Goal: Task Accomplishment & Management: Manage account settings

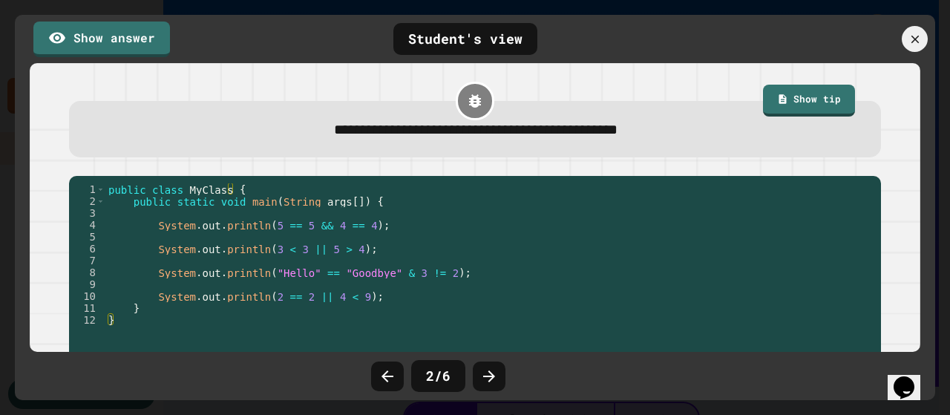
scroll to position [1410, 0]
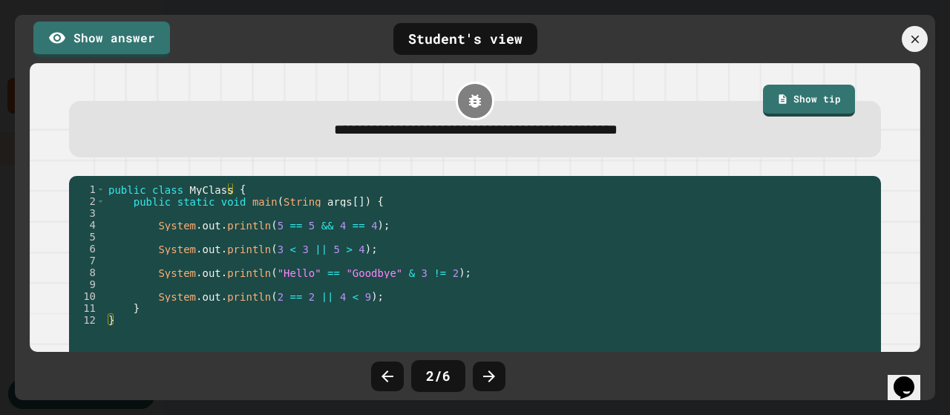
click at [895, 40] on div at bounding box center [853, 39] width 163 height 26
click at [907, 42] on icon at bounding box center [915, 39] width 16 height 16
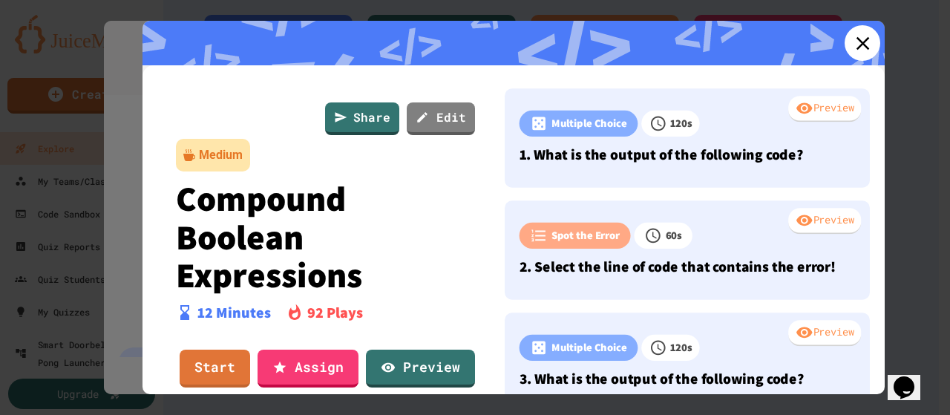
click at [860, 50] on icon at bounding box center [862, 43] width 22 height 22
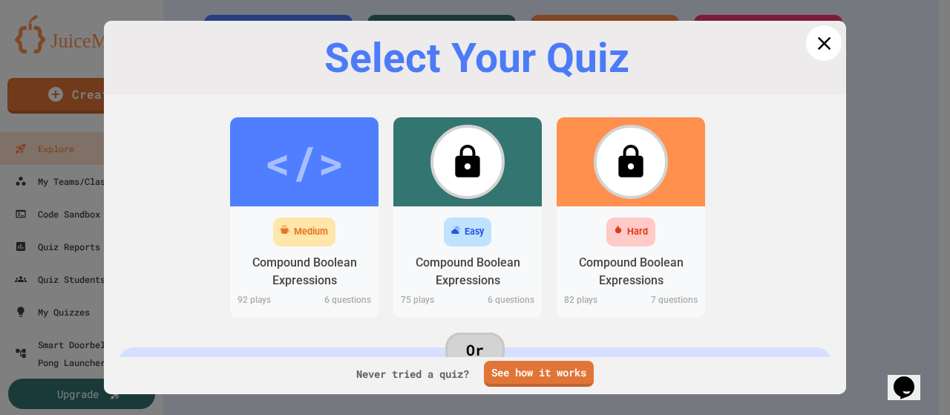
click at [815, 51] on icon at bounding box center [823, 43] width 22 height 22
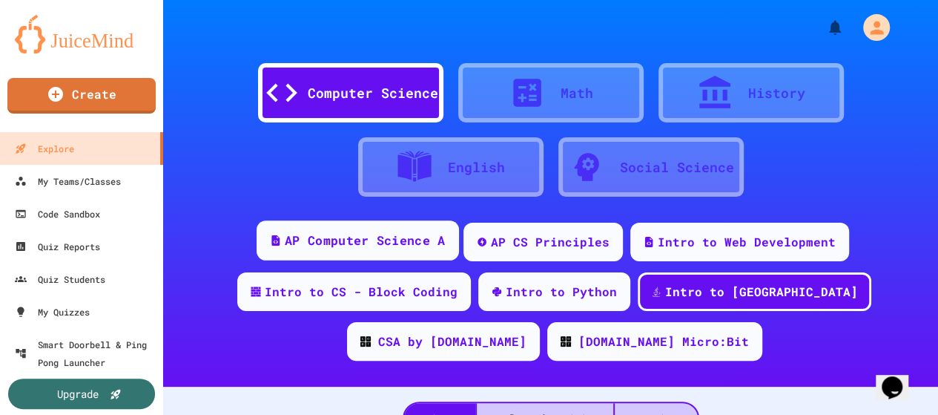
click at [353, 238] on div "AP Computer Science A" at bounding box center [365, 240] width 160 height 19
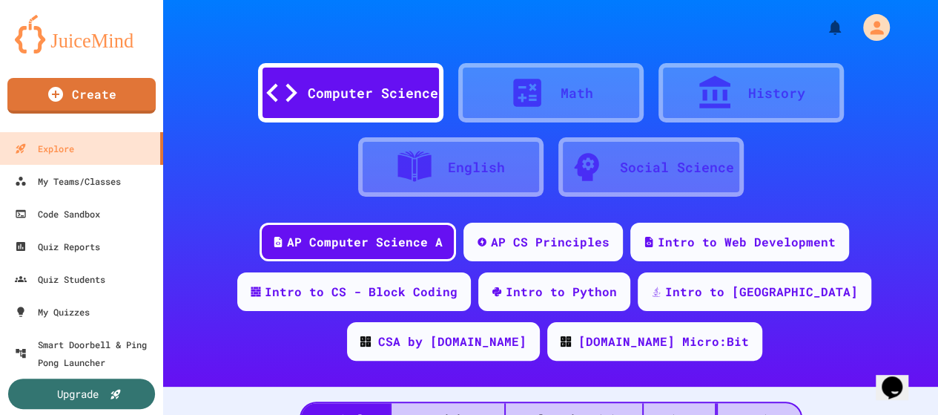
click at [498, 92] on div "Math" at bounding box center [550, 92] width 185 height 59
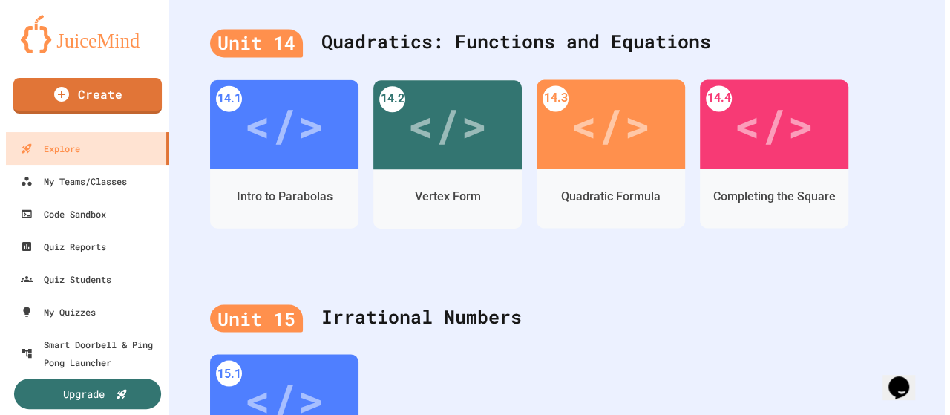
scroll to position [3932, 0]
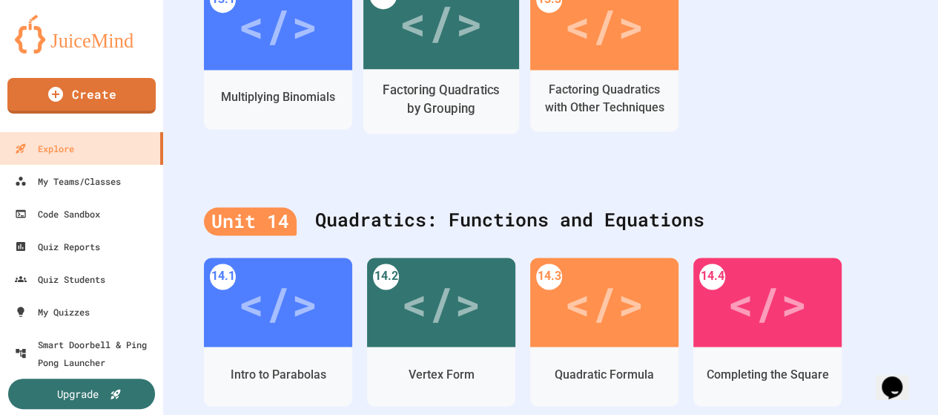
click at [471, 73] on div "Factoring Quadratics by Grouping" at bounding box center [442, 101] width 156 height 65
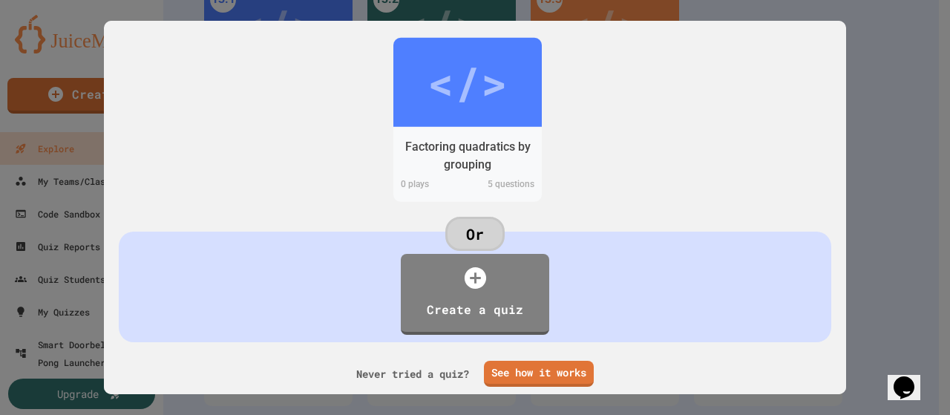
scroll to position [102, 0]
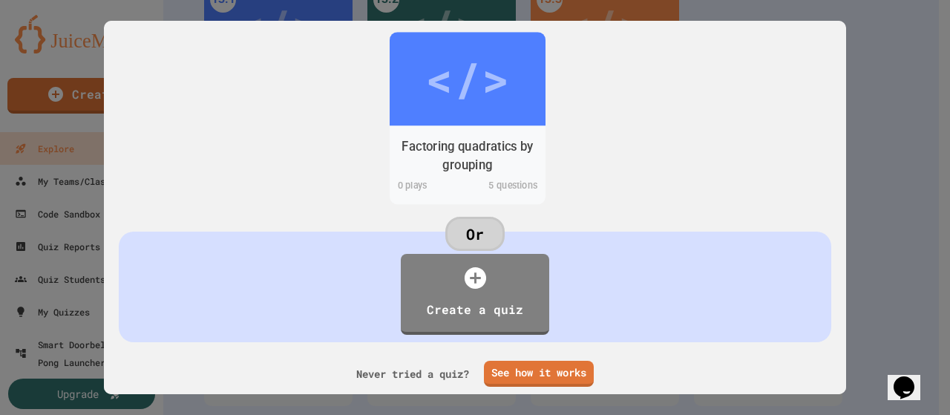
click at [445, 91] on div "</>" at bounding box center [467, 78] width 156 height 93
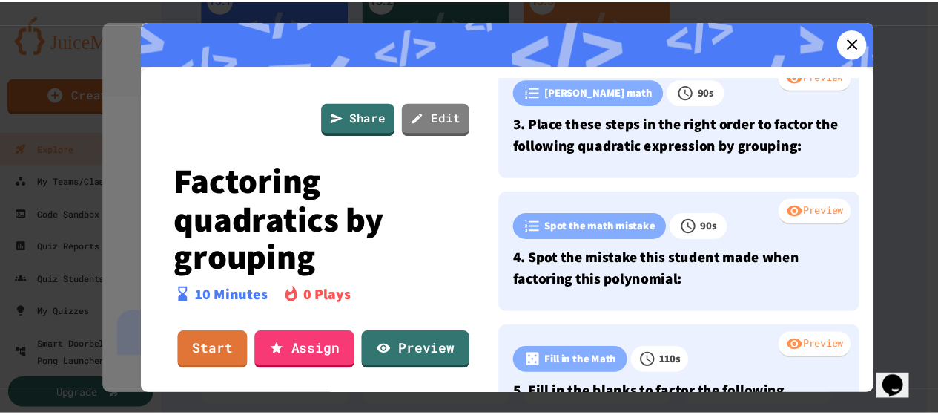
scroll to position [312, 0]
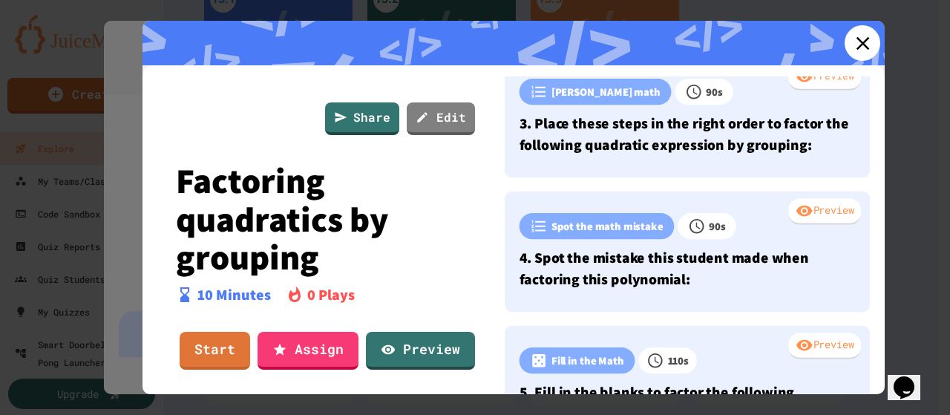
click at [855, 45] on icon at bounding box center [861, 42] width 13 height 13
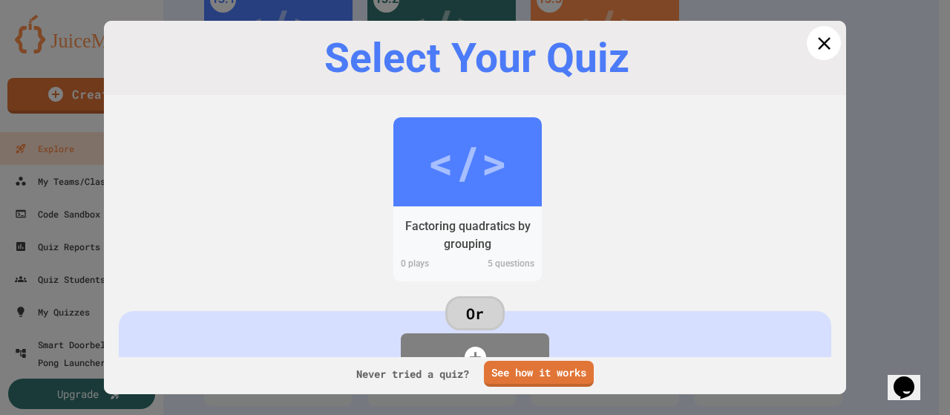
click at [818, 42] on icon at bounding box center [824, 43] width 13 height 13
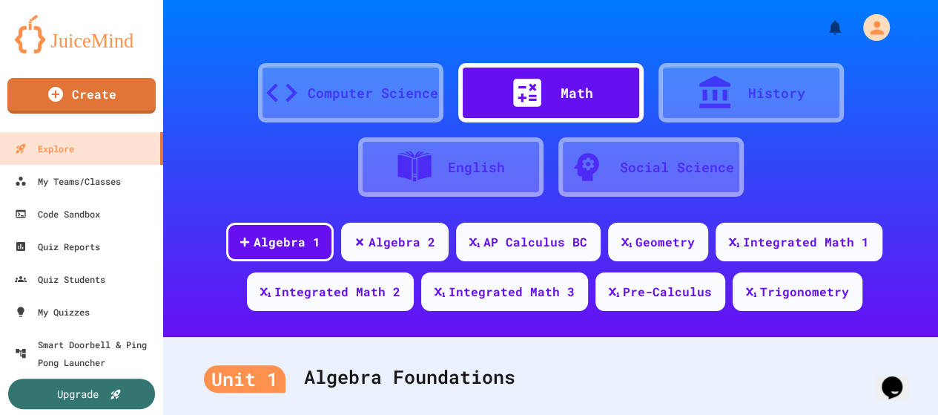
click at [355, 85] on div "Computer Science" at bounding box center [373, 93] width 131 height 20
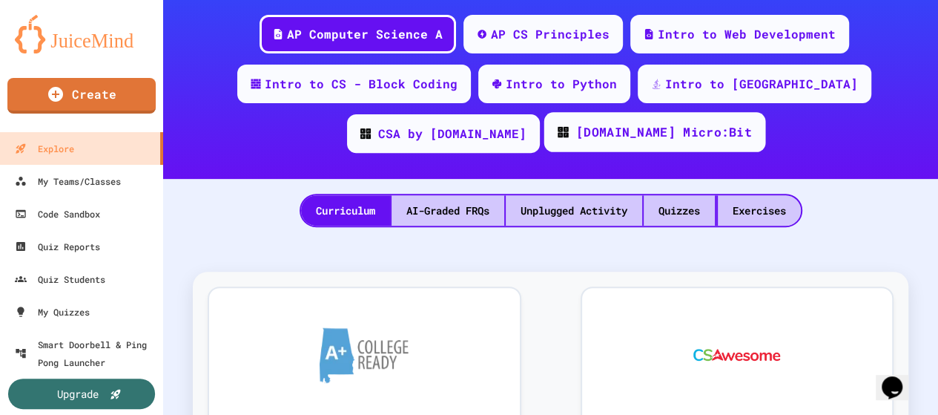
scroll to position [194, 0]
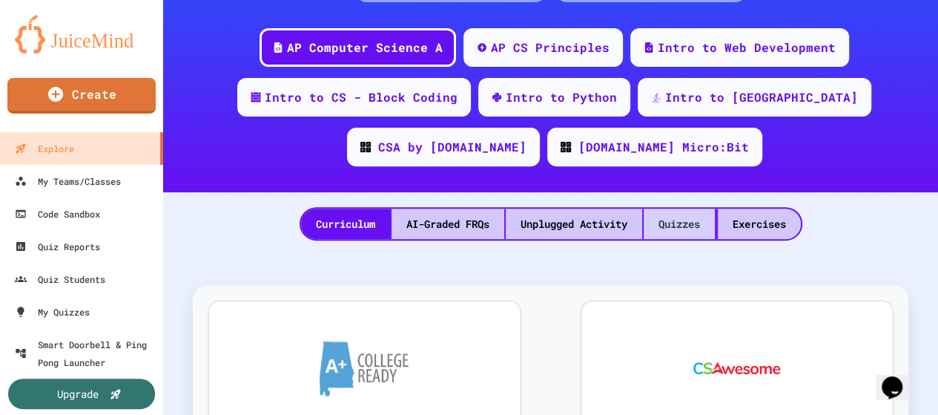
click at [683, 214] on div "Quizzes" at bounding box center [679, 223] width 71 height 30
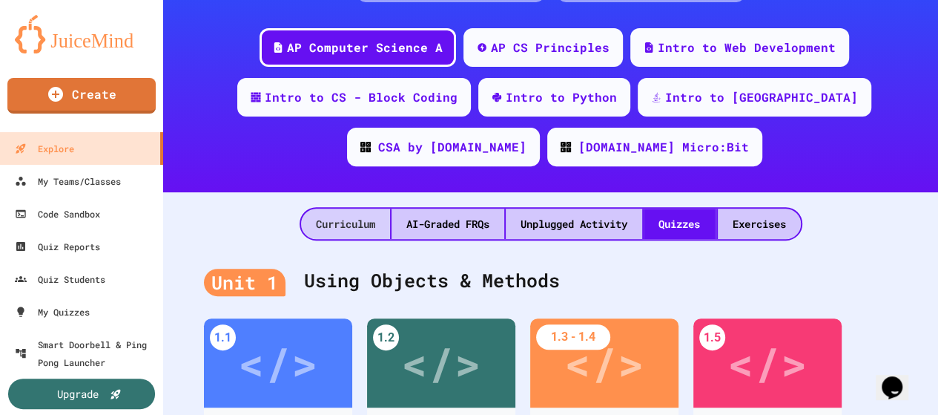
click at [343, 220] on div "Curriculum" at bounding box center [345, 223] width 89 height 30
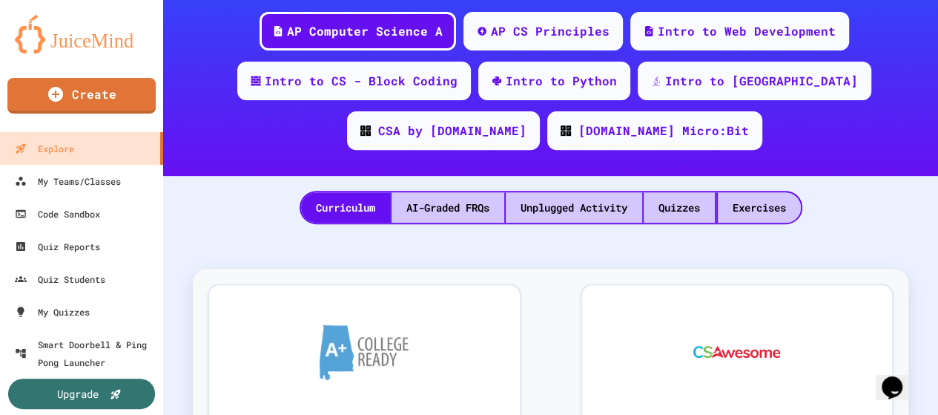
scroll to position [120, 0]
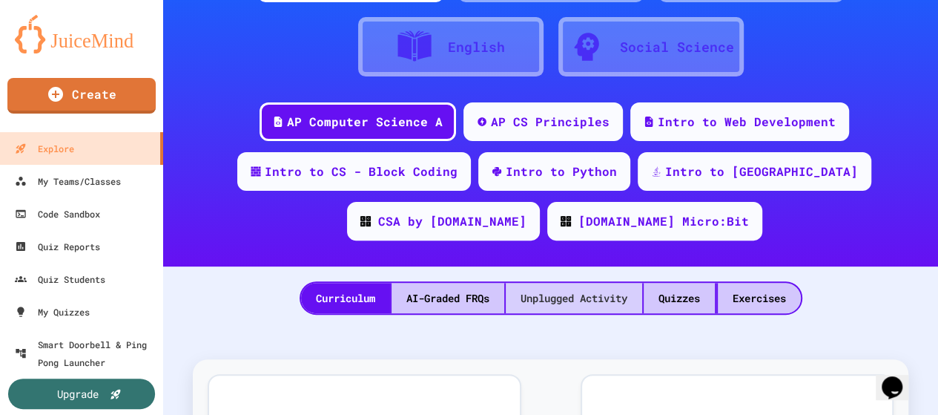
click at [569, 292] on div "Unplugged Activity" at bounding box center [574, 298] width 137 height 30
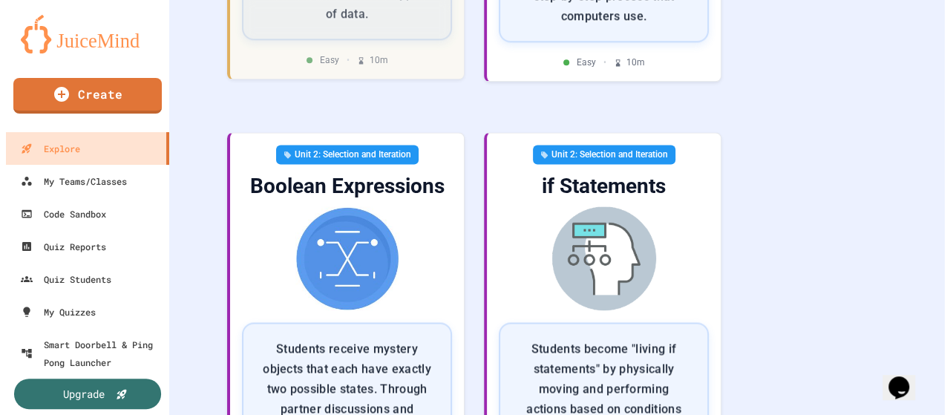
scroll to position [996, 0]
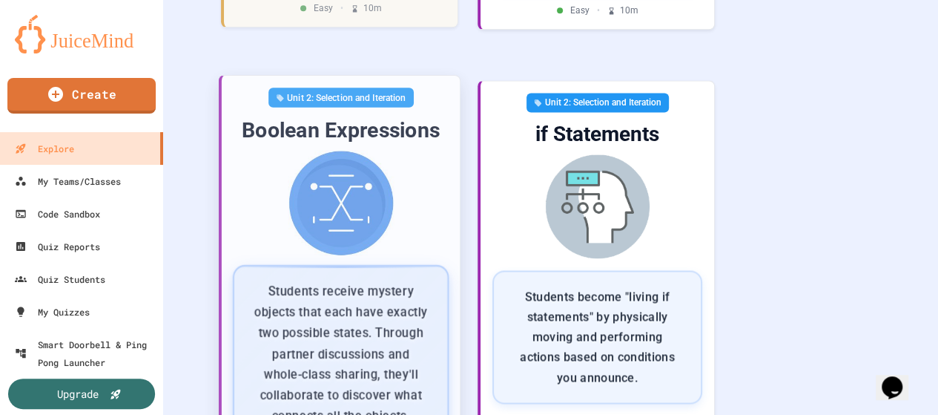
click at [324, 281] on p "Students receive mystery objects that each have exactly two possible states. Th…" at bounding box center [341, 353] width 177 height 145
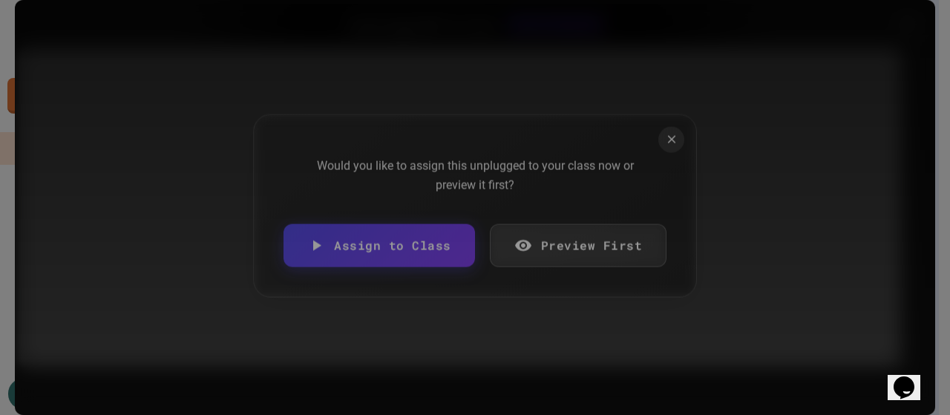
click at [578, 241] on link "Preview First" at bounding box center [578, 245] width 177 height 43
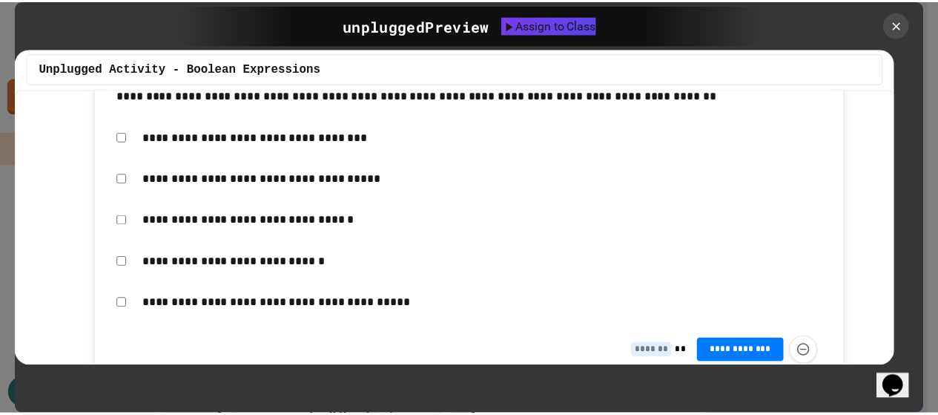
scroll to position [3042, 0]
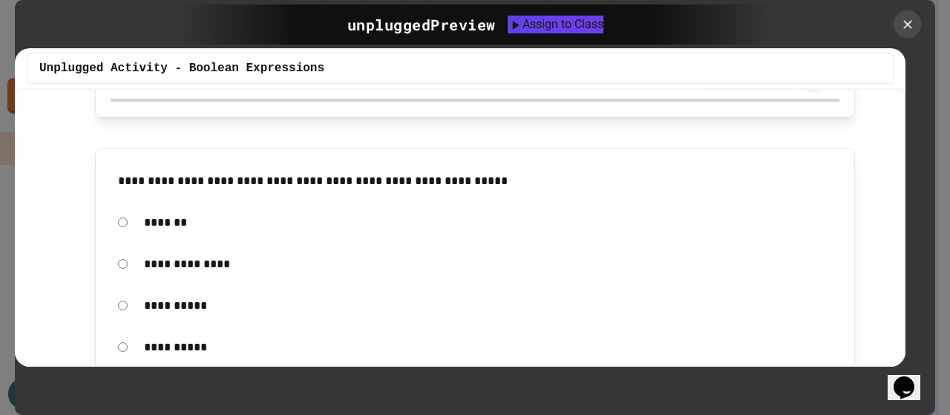
click at [904, 28] on icon at bounding box center [907, 24] width 8 height 8
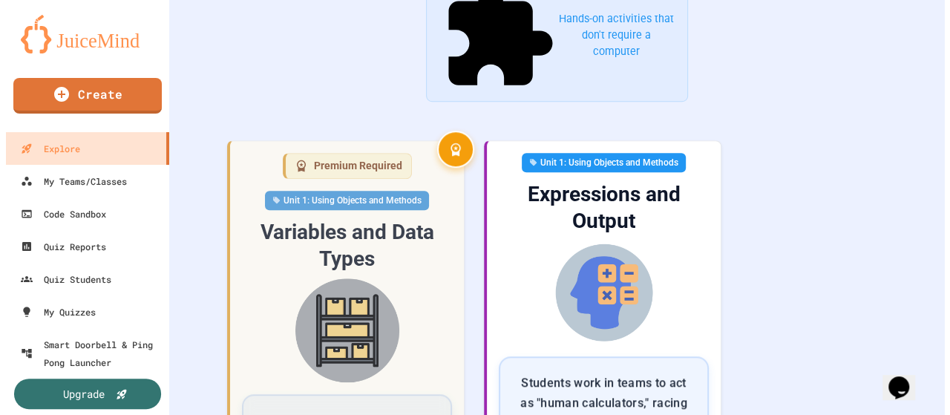
scroll to position [550, 0]
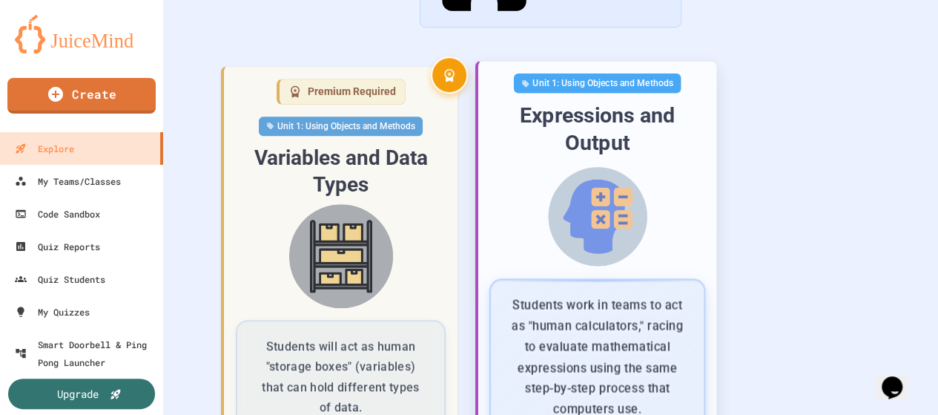
click at [619, 294] on p "Students work in teams to act as "human calculators," racing to evaluate mathem…" at bounding box center [598, 356] width 177 height 125
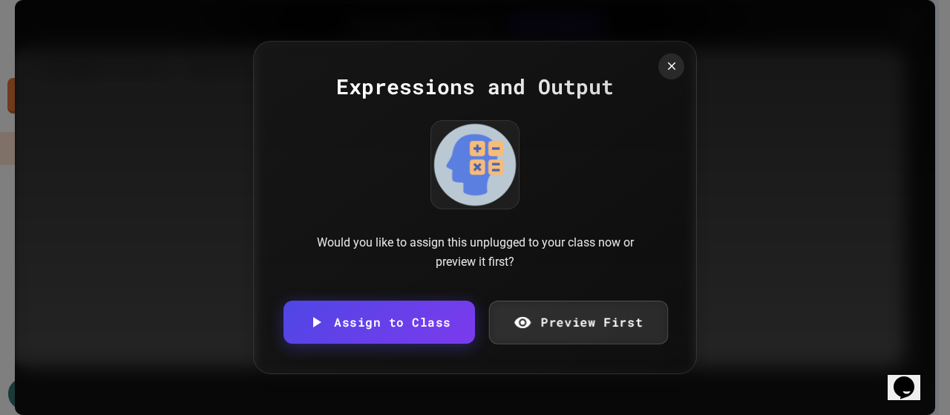
click at [550, 332] on link "Preview First" at bounding box center [577, 322] width 179 height 44
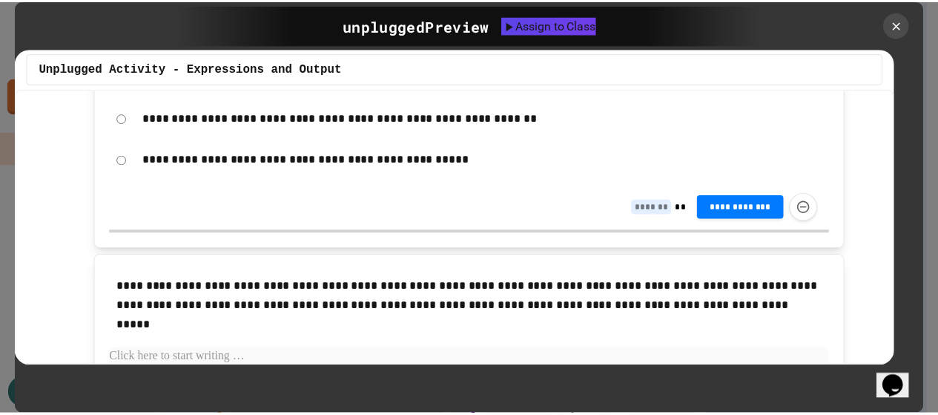
scroll to position [3146, 0]
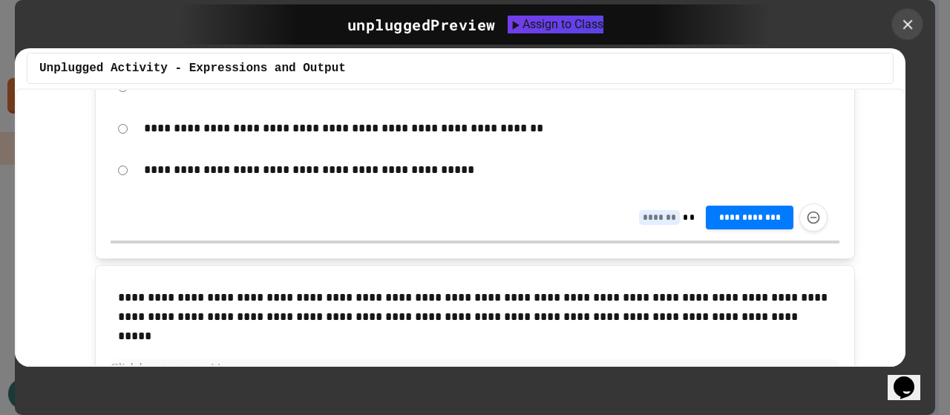
click at [911, 32] on icon at bounding box center [907, 24] width 16 height 16
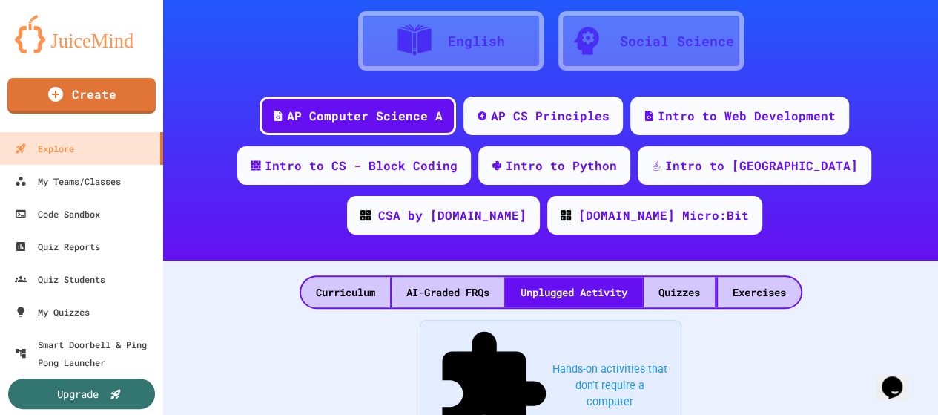
scroll to position [180, 0]
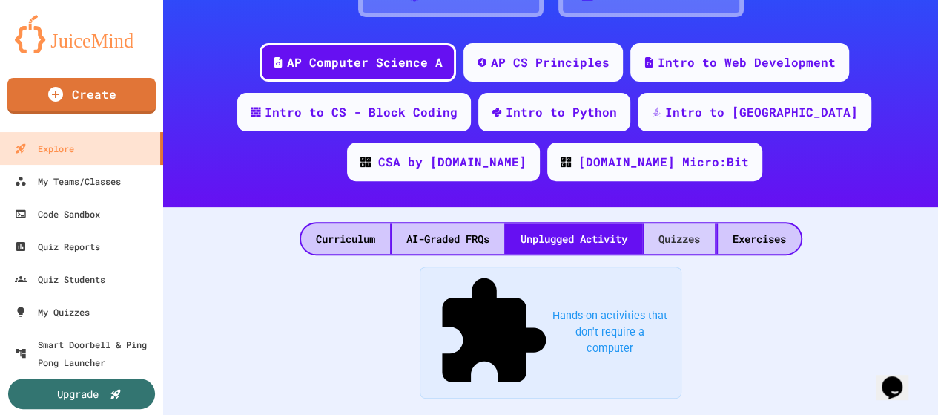
click at [693, 237] on div "Quizzes" at bounding box center [679, 238] width 71 height 30
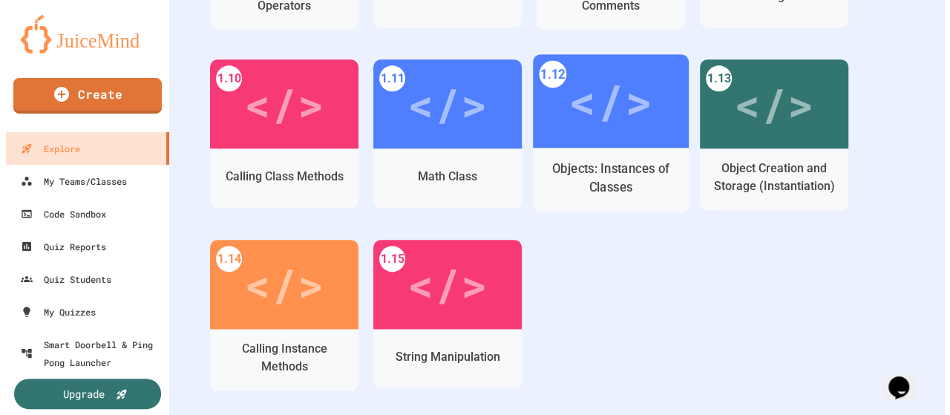
scroll to position [847, 0]
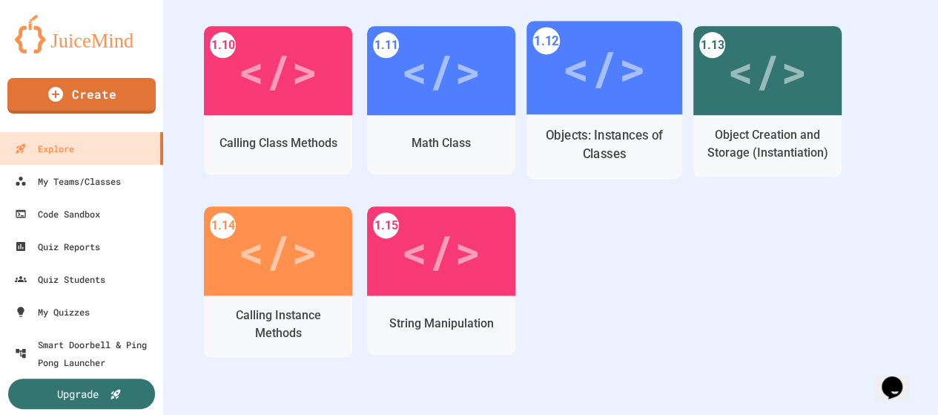
click at [582, 131] on div "Objects: Instances of Classes" at bounding box center [605, 144] width 133 height 37
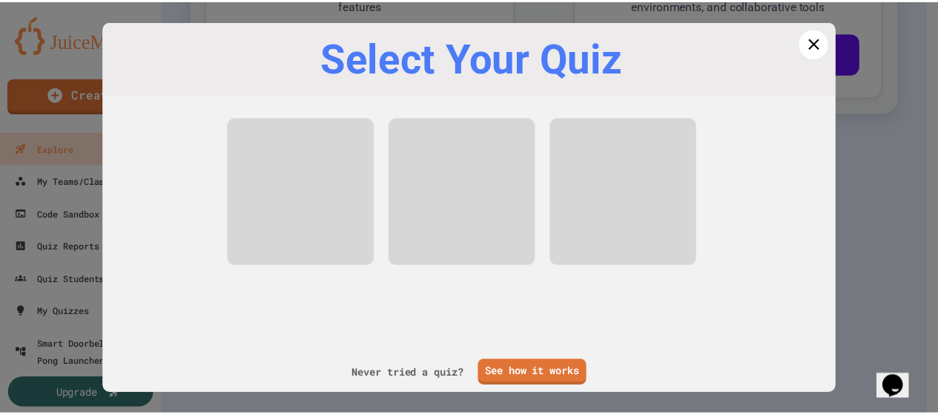
scroll to position [714, 0]
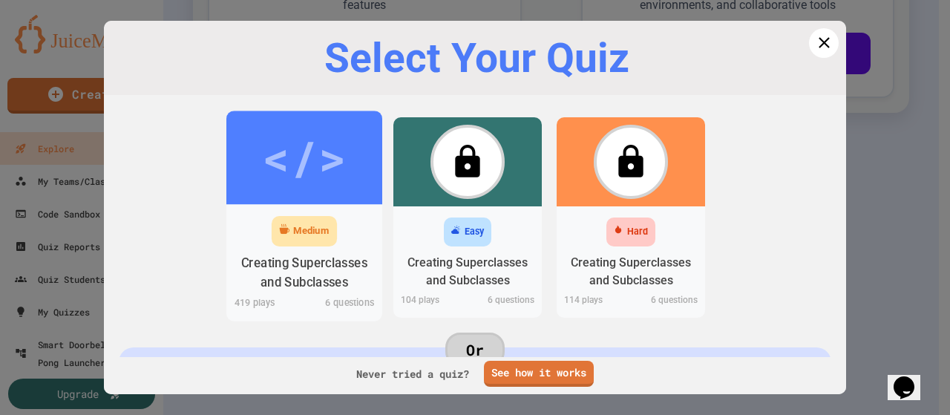
click at [315, 206] on div "Medium Creating Superclasses and Subclasses 419 play s 6 questions" at bounding box center [304, 262] width 156 height 116
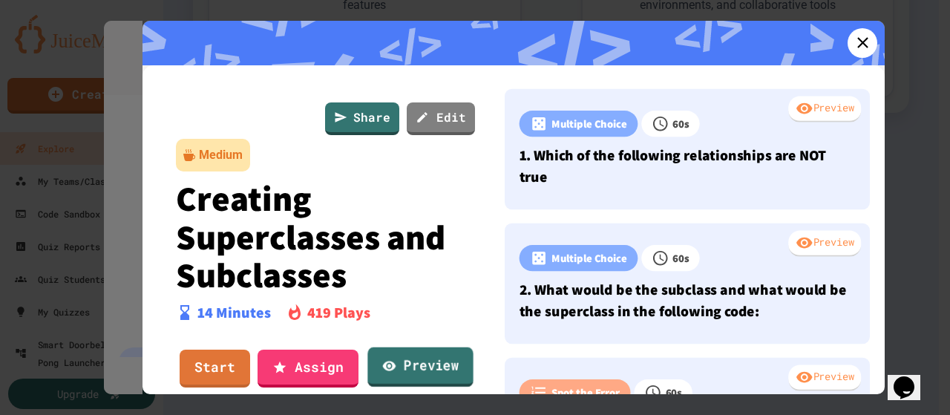
click at [390, 364] on icon at bounding box center [389, 366] width 13 height 10
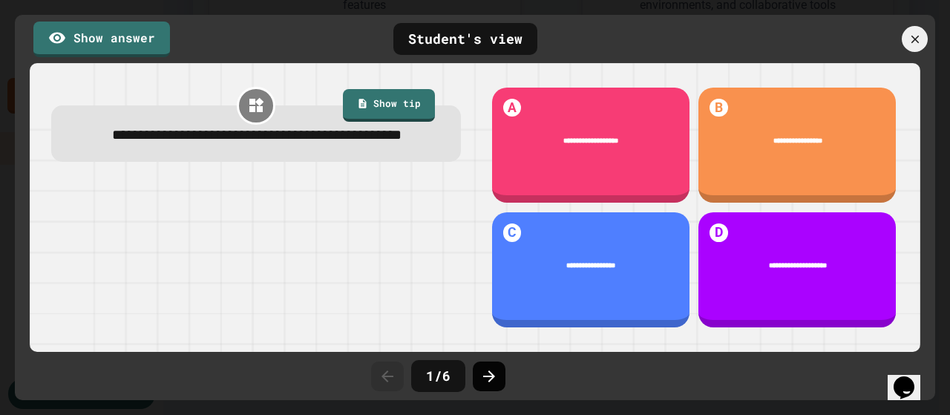
click at [488, 376] on icon at bounding box center [489, 376] width 12 height 12
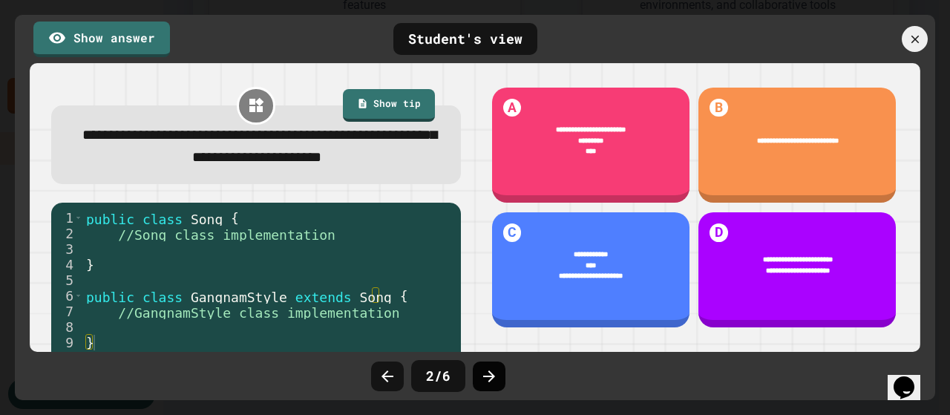
click at [488, 375] on icon at bounding box center [489, 376] width 12 height 12
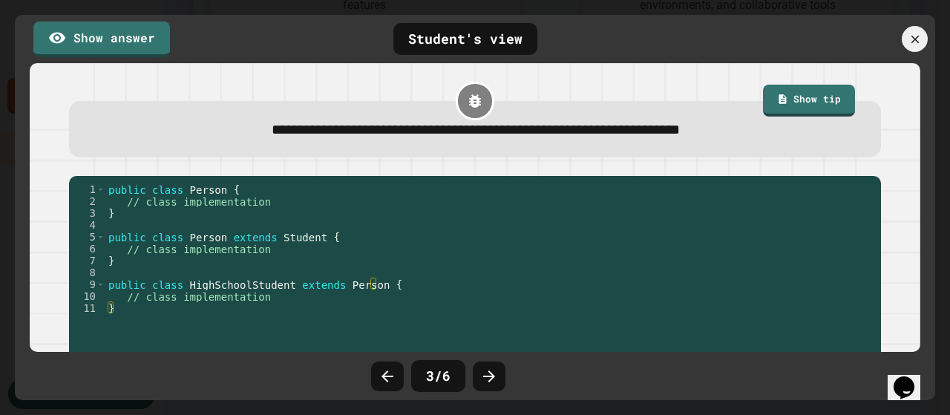
click at [488, 375] on icon at bounding box center [489, 376] width 12 height 12
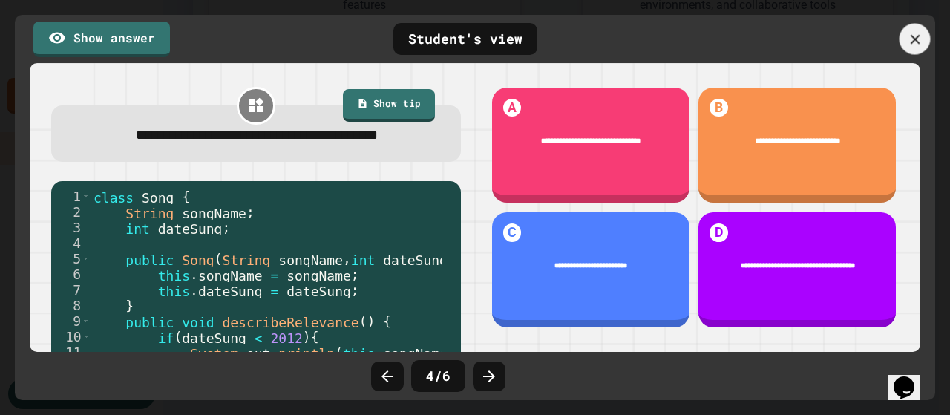
click at [919, 35] on icon at bounding box center [915, 39] width 16 height 16
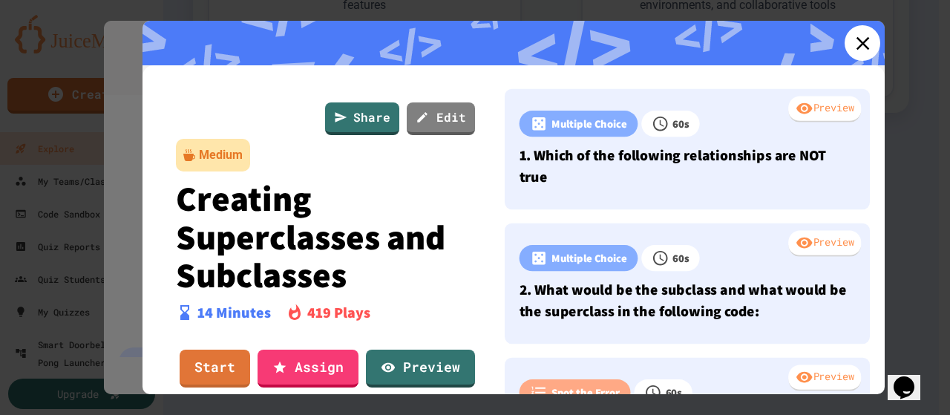
click at [851, 47] on icon at bounding box center [862, 43] width 22 height 22
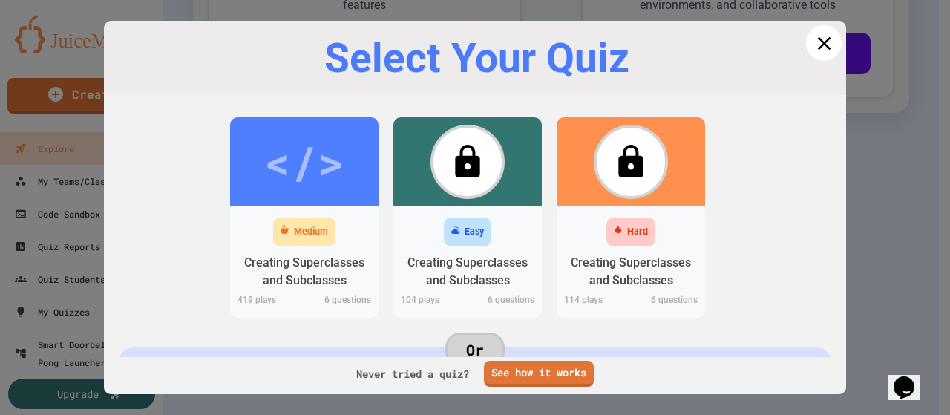
click at [817, 41] on icon at bounding box center [823, 43] width 22 height 22
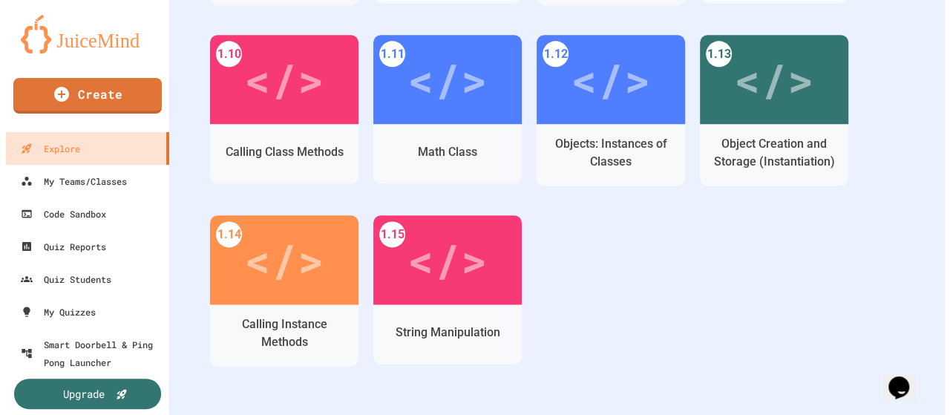
scroll to position [862, 0]
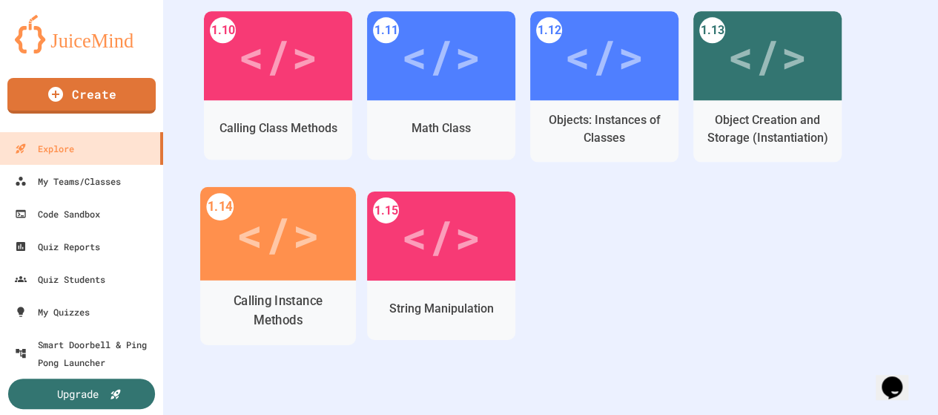
click at [265, 275] on div "</>" at bounding box center [278, 233] width 156 height 93
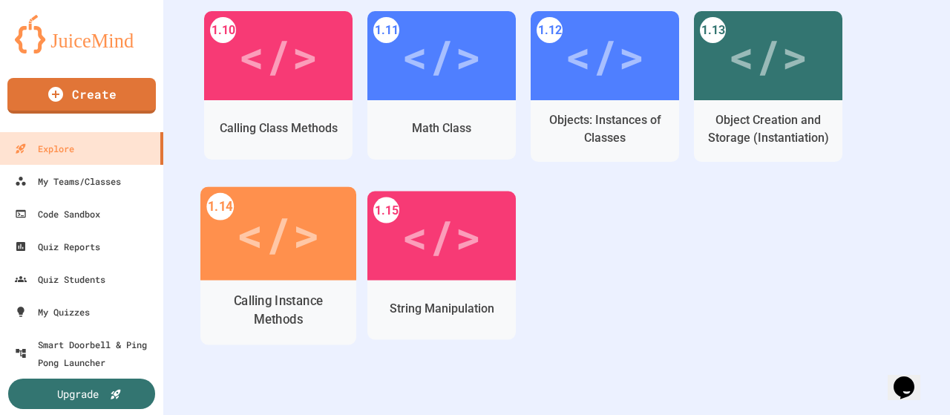
scroll to position [714, 0]
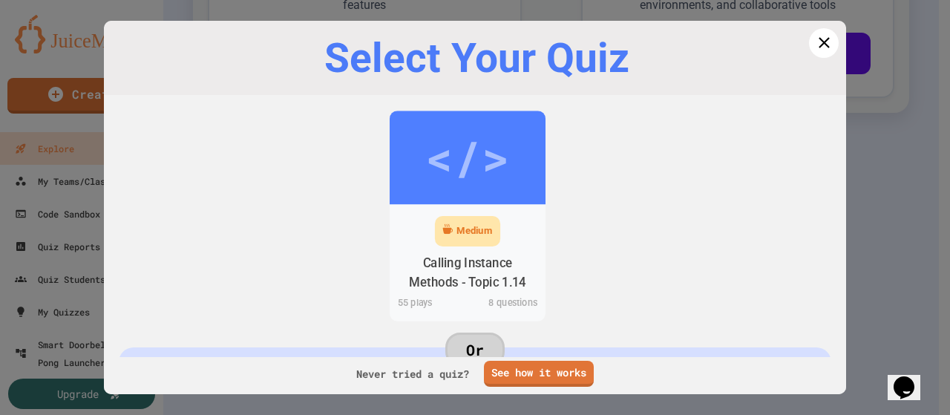
click at [494, 240] on div "Medium" at bounding box center [467, 231] width 65 height 30
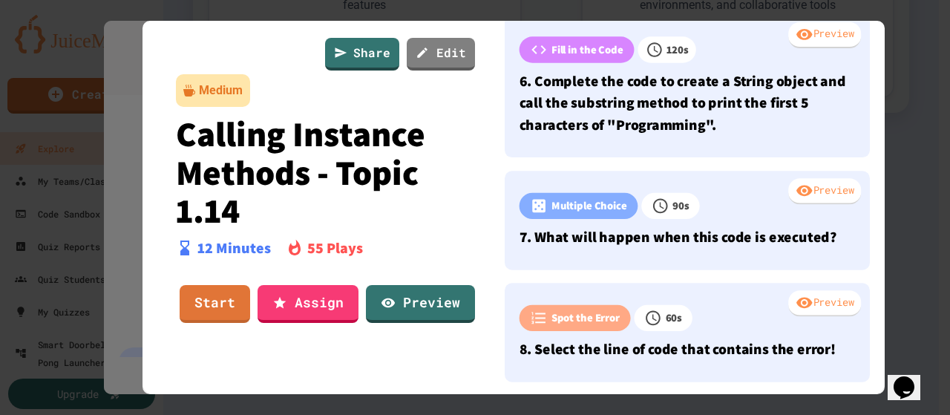
scroll to position [670, 0]
click at [419, 289] on link "Preview" at bounding box center [419, 302] width 105 height 40
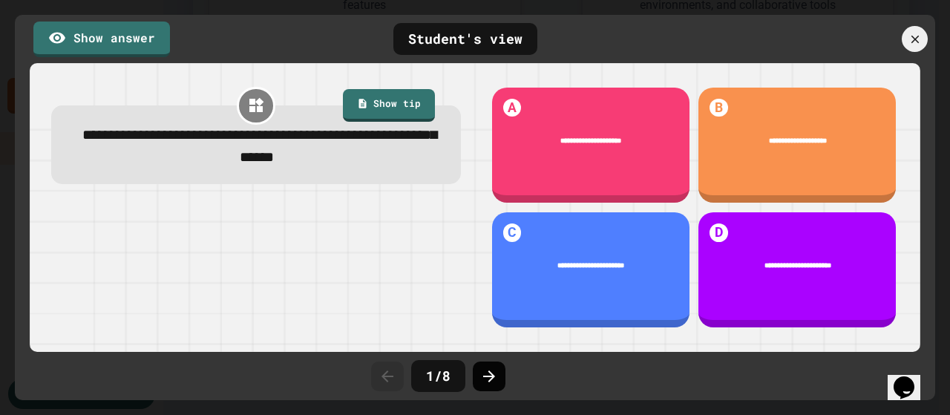
click at [481, 387] on div at bounding box center [489, 376] width 33 height 30
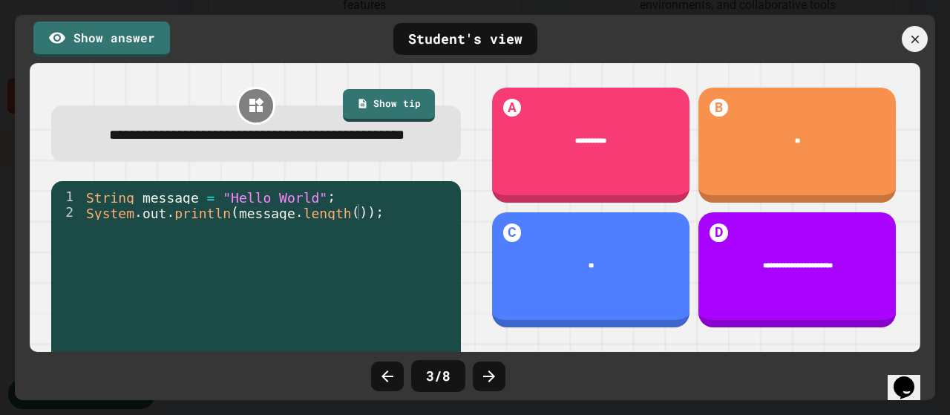
click at [481, 387] on div at bounding box center [489, 376] width 33 height 30
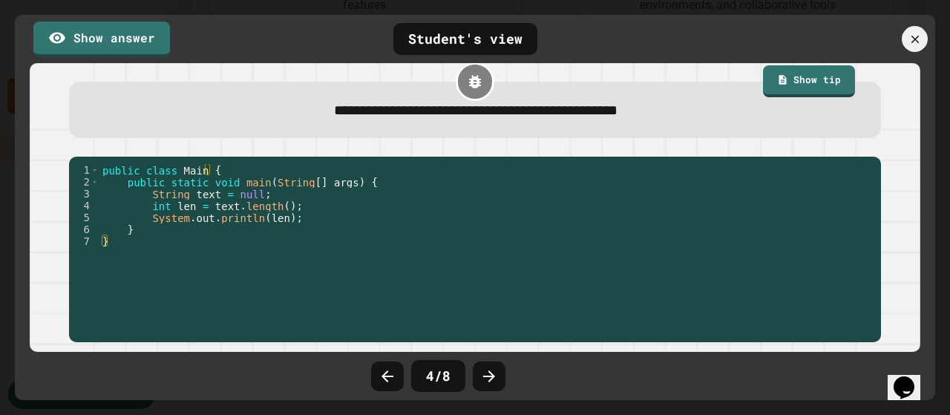
scroll to position [31, 0]
click at [476, 384] on div at bounding box center [489, 376] width 33 height 30
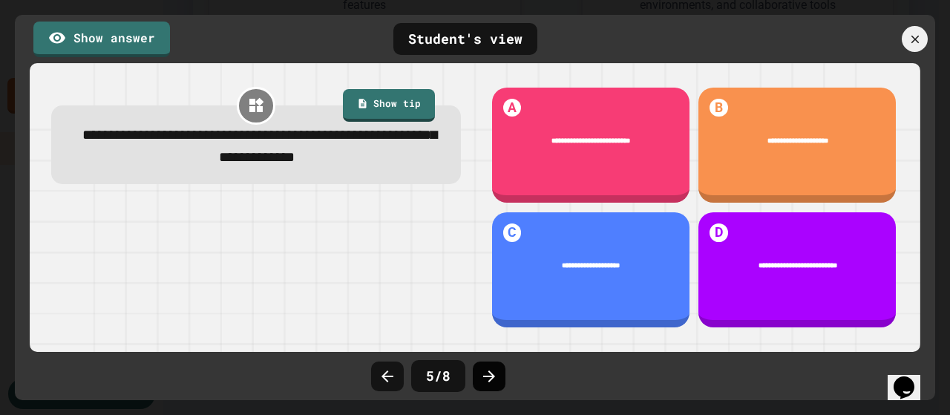
click at [484, 374] on icon at bounding box center [489, 376] width 18 height 18
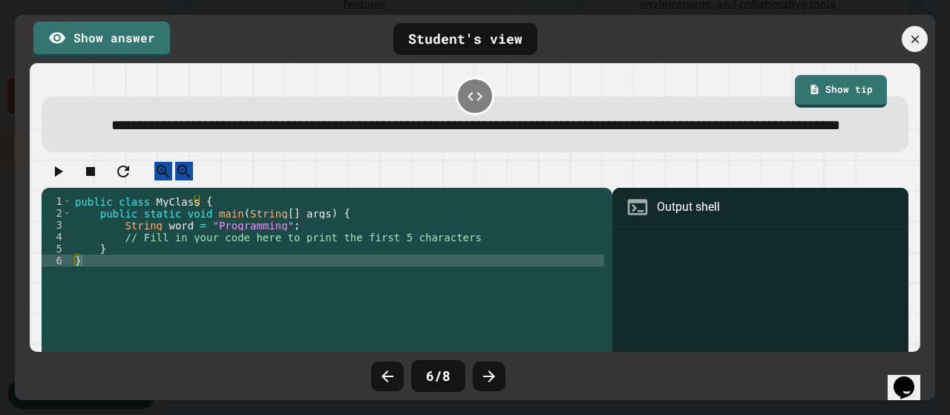
click at [484, 374] on icon at bounding box center [489, 376] width 18 height 18
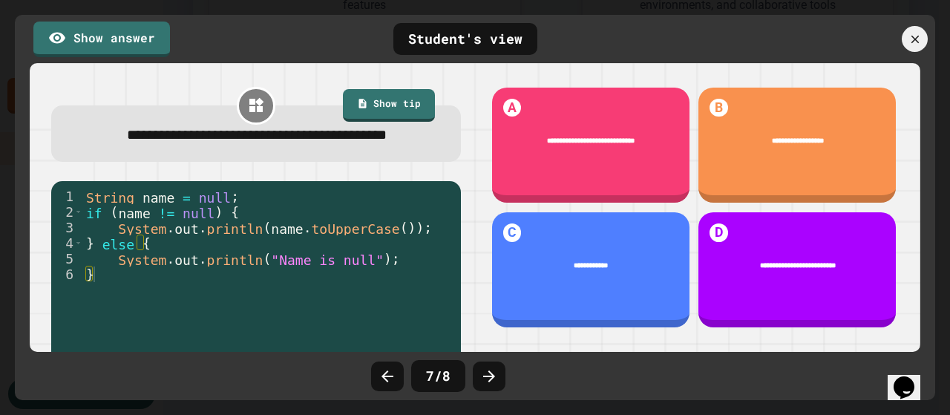
click at [913, 45] on icon at bounding box center [914, 39] width 13 height 13
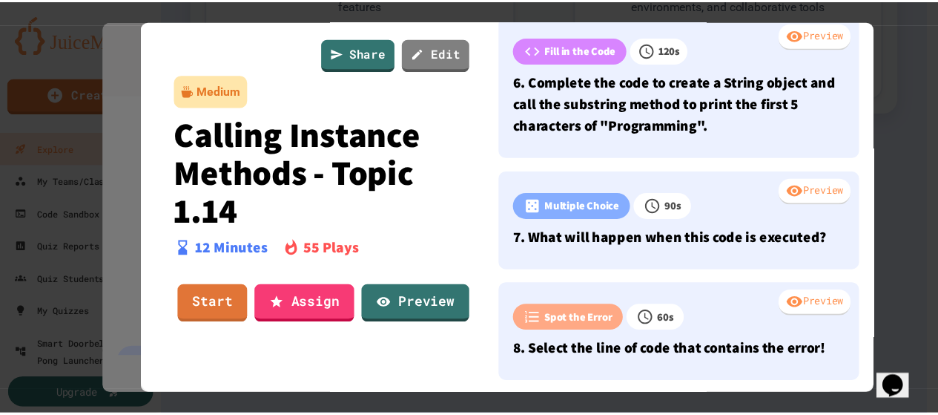
scroll to position [670, 0]
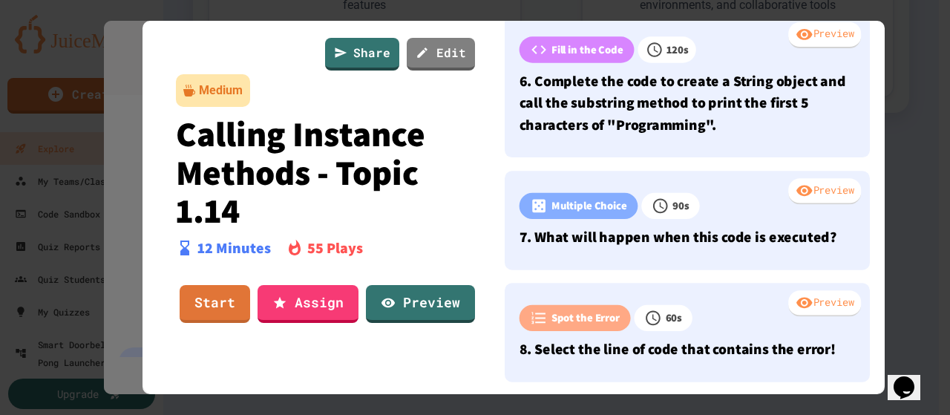
click at [920, 101] on div at bounding box center [475, 207] width 950 height 415
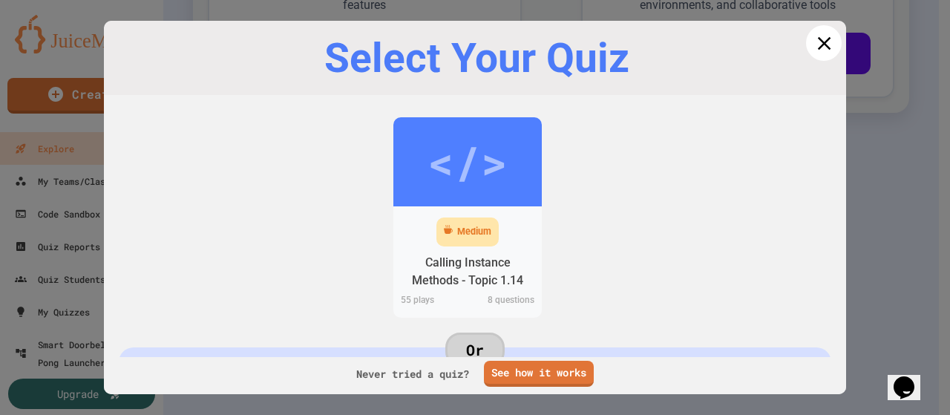
click at [812, 42] on icon at bounding box center [823, 43] width 22 height 22
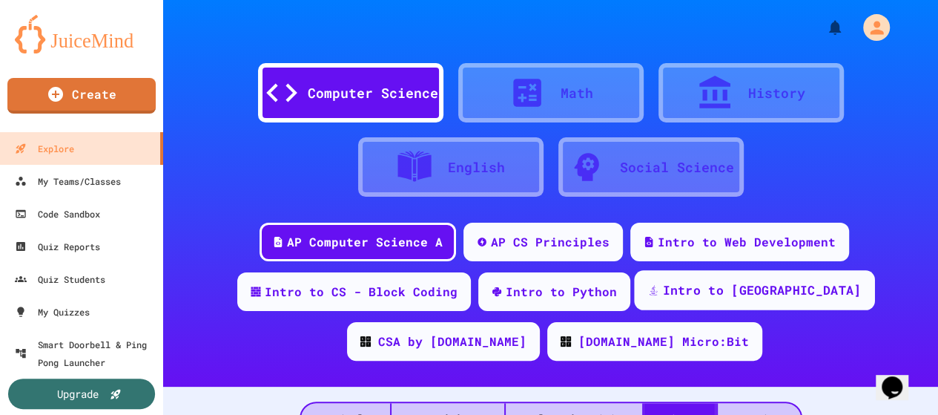
click at [686, 290] on div "Intro to [GEOGRAPHIC_DATA]" at bounding box center [761, 290] width 199 height 19
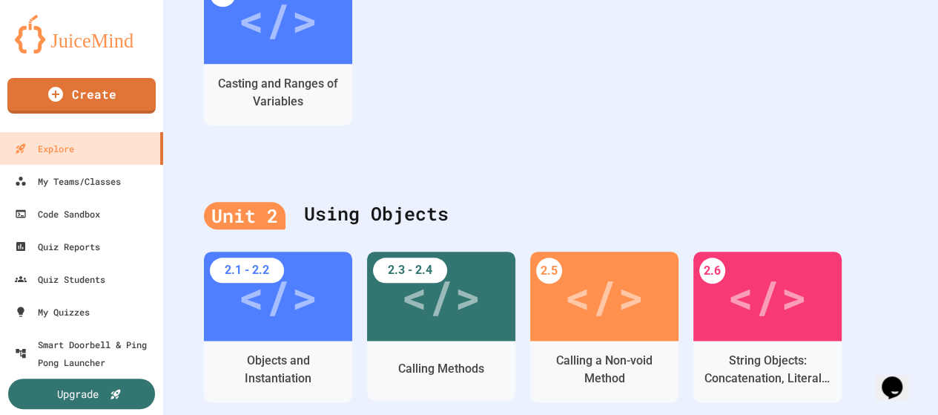
scroll to position [742, 0]
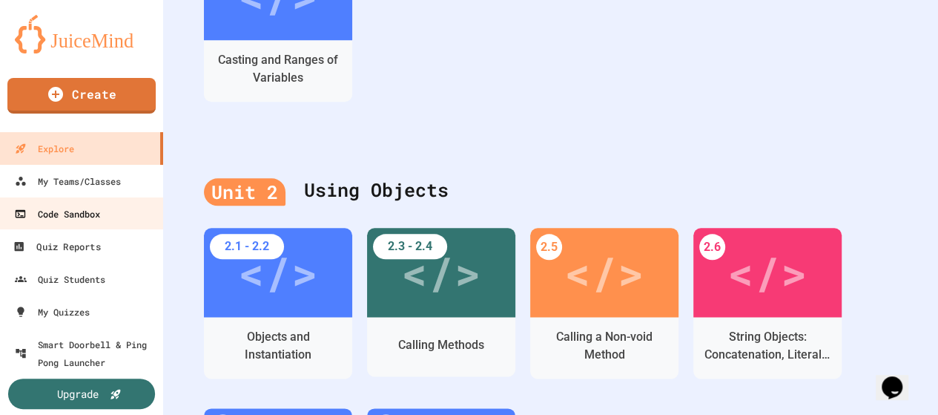
click at [86, 218] on div "Code Sandbox" at bounding box center [57, 214] width 86 height 18
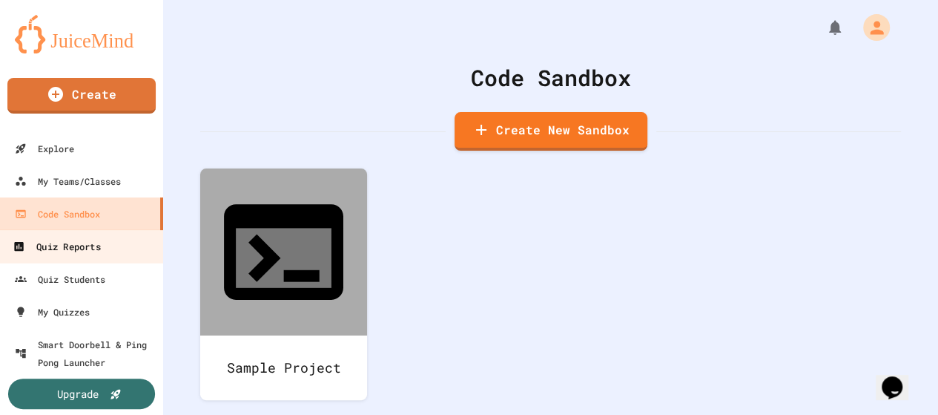
click at [79, 248] on div "Quiz Reports" at bounding box center [57, 246] width 88 height 19
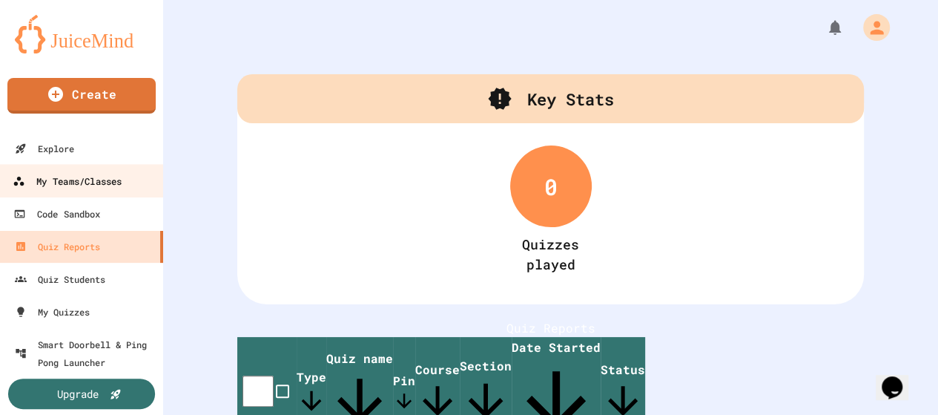
click at [92, 191] on link "My Teams/Classes" at bounding box center [82, 180] width 168 height 33
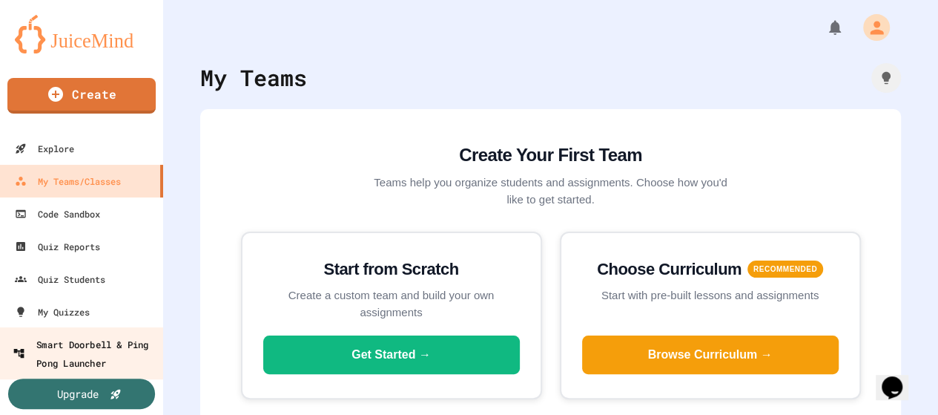
click at [67, 356] on div "Smart Doorbell & Ping Pong Launcher" at bounding box center [86, 353] width 147 height 36
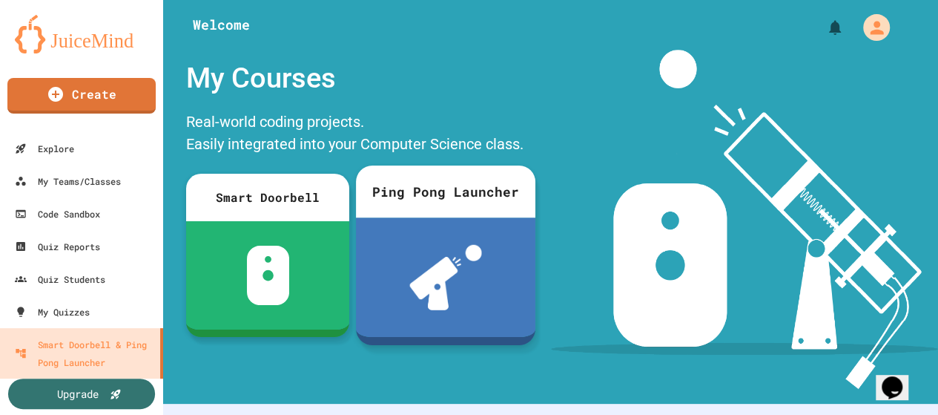
click at [446, 252] on img at bounding box center [446, 277] width 73 height 65
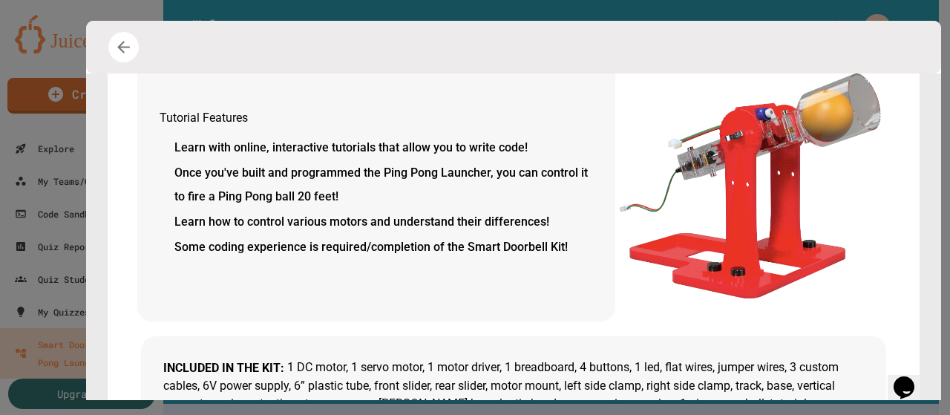
scroll to position [371, 0]
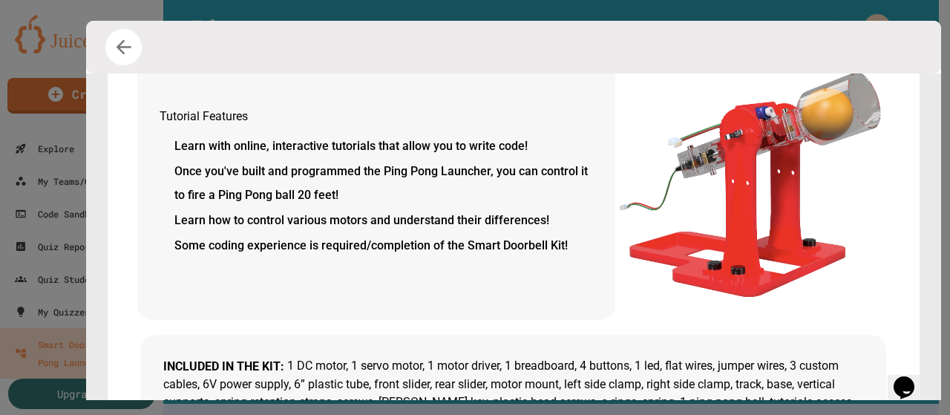
click at [129, 45] on icon "button" at bounding box center [124, 47] width 22 height 22
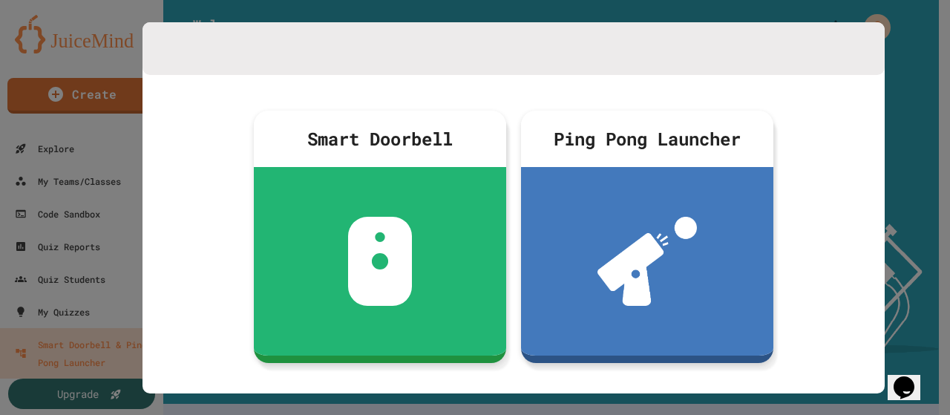
click at [907, 146] on div at bounding box center [475, 207] width 950 height 415
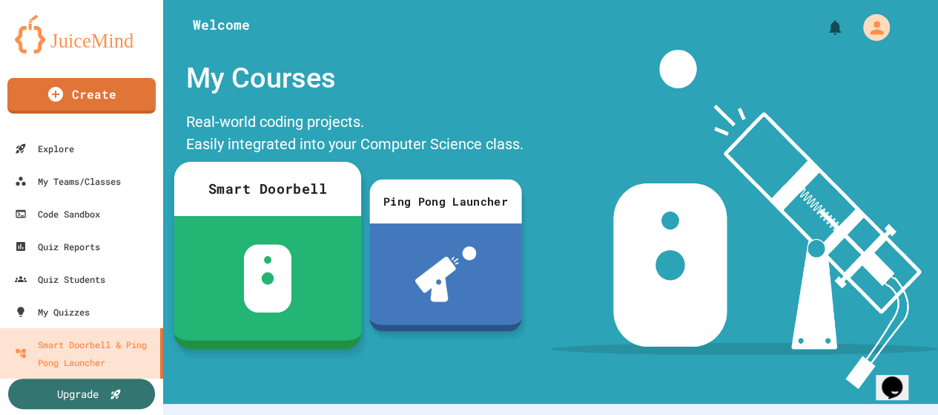
click at [270, 254] on img at bounding box center [268, 278] width 48 height 68
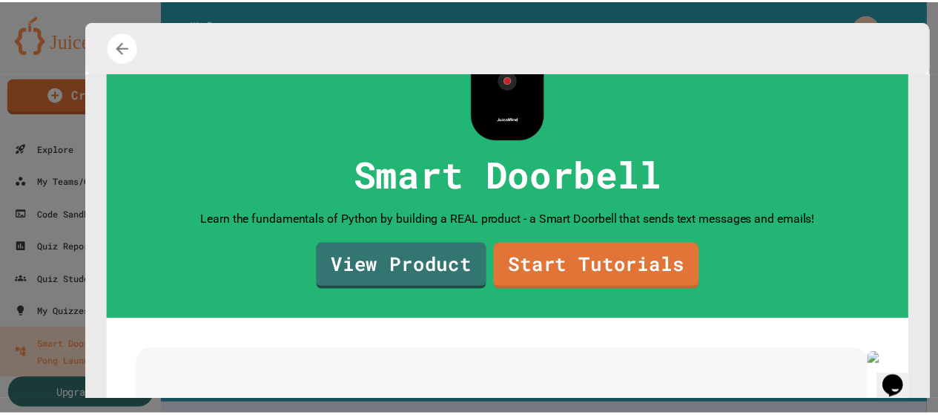
scroll to position [148, 0]
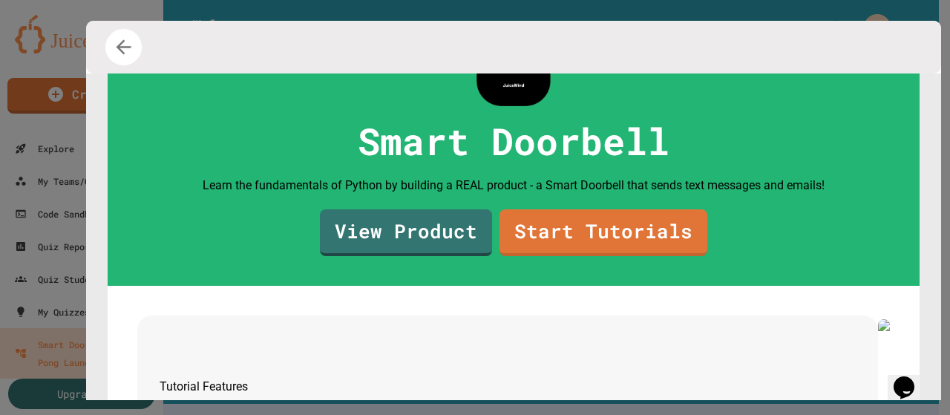
click at [131, 47] on icon "button" at bounding box center [123, 46] width 15 height 15
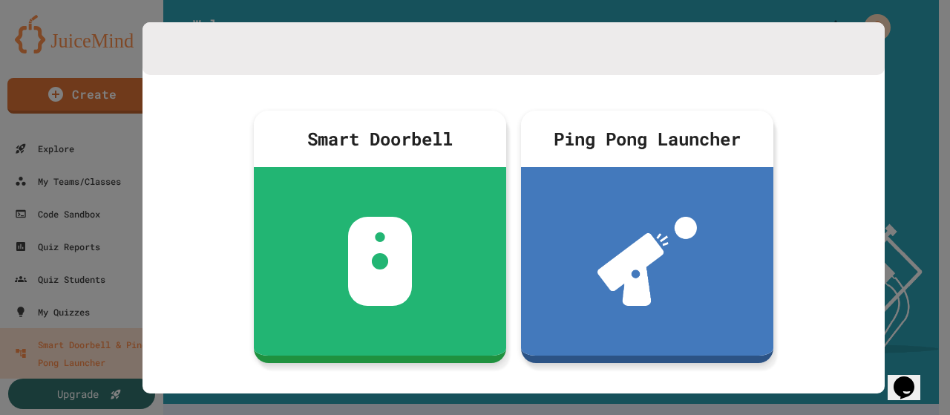
click at [915, 158] on div at bounding box center [475, 207] width 950 height 415
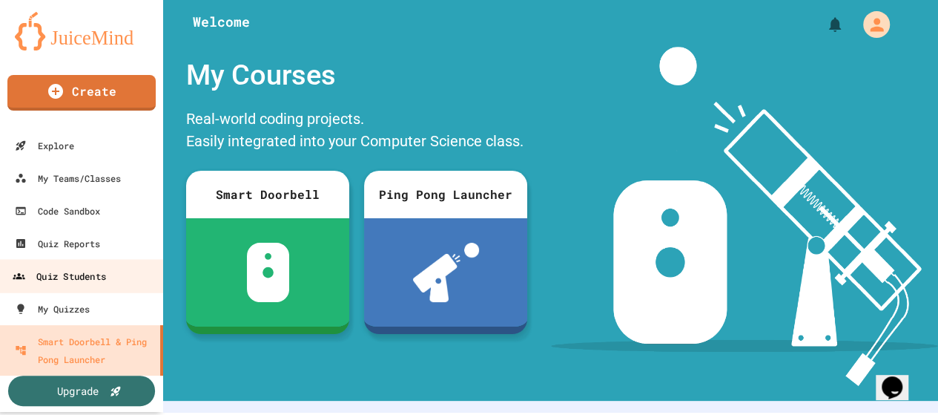
scroll to position [0, 0]
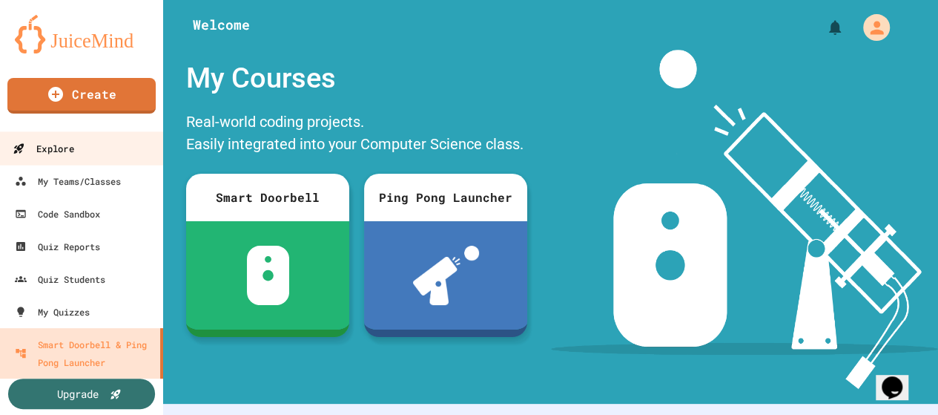
click at [84, 142] on link "Explore" at bounding box center [82, 147] width 168 height 33
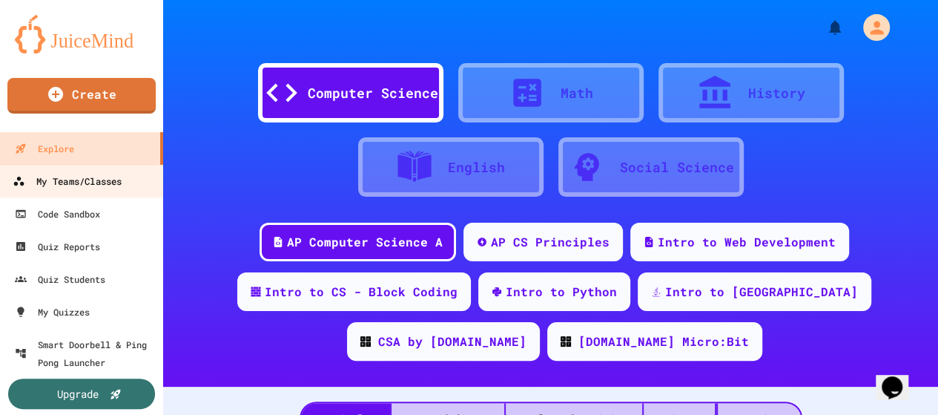
click at [32, 188] on div "My Teams/Classes" at bounding box center [67, 181] width 109 height 19
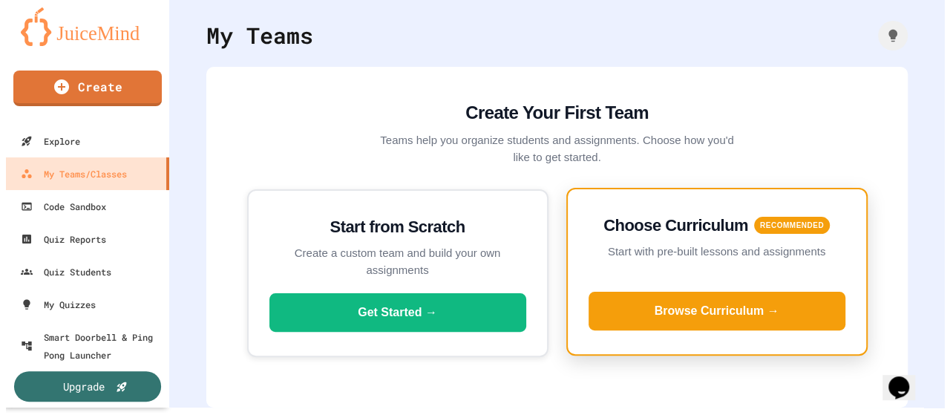
scroll to position [9, 0]
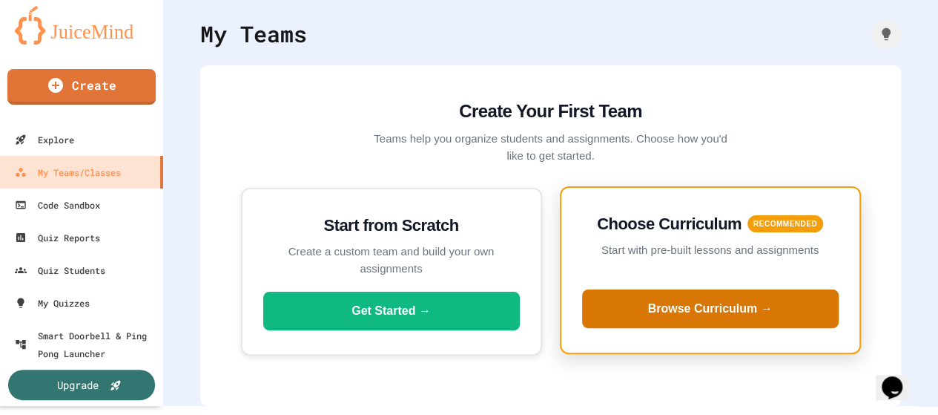
click at [725, 300] on button "Browse Curriculum →" at bounding box center [710, 308] width 257 height 39
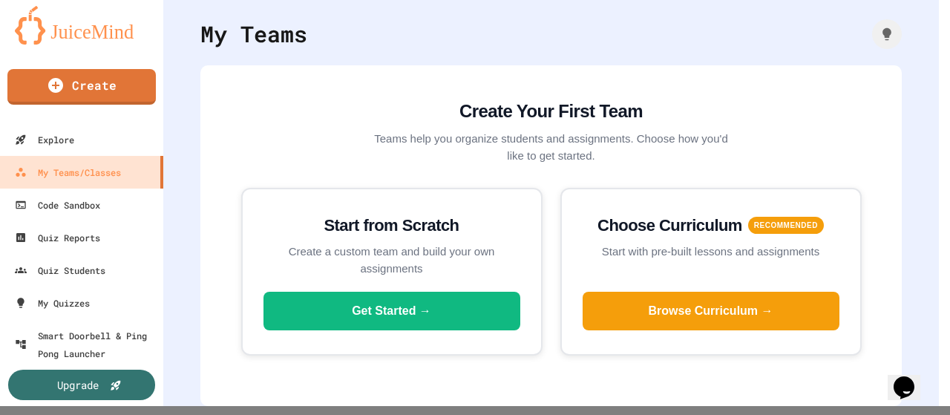
scroll to position [214, 0]
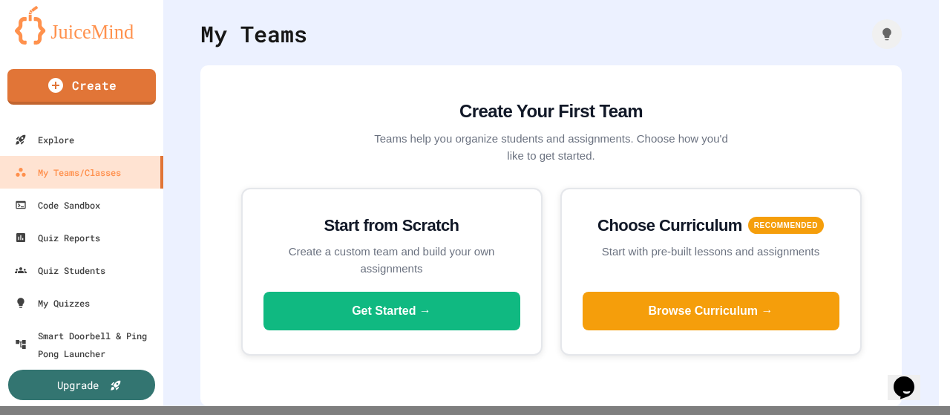
type input "**********"
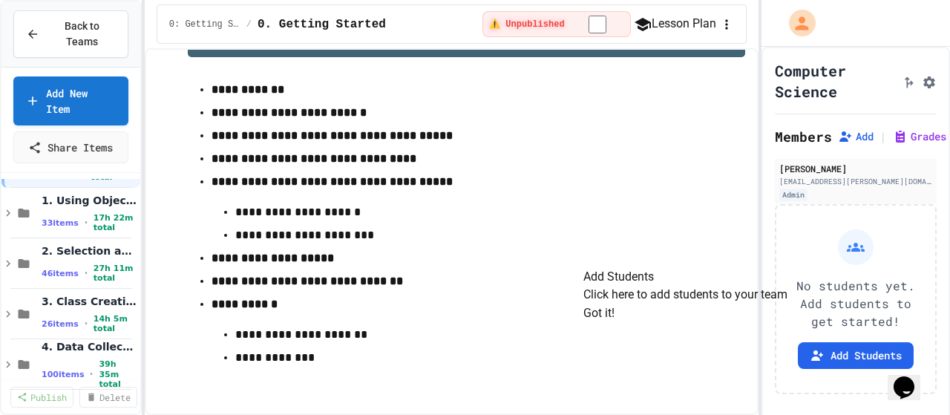
scroll to position [74, 0]
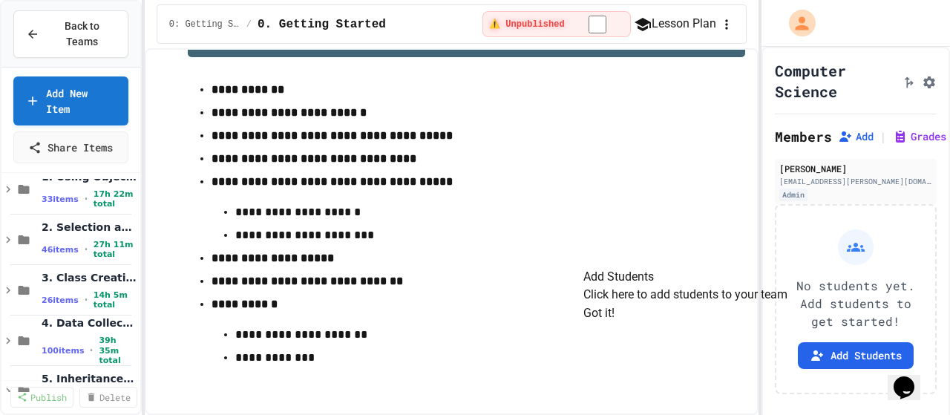
click at [614, 322] on button "Got it!" at bounding box center [598, 313] width 31 height 18
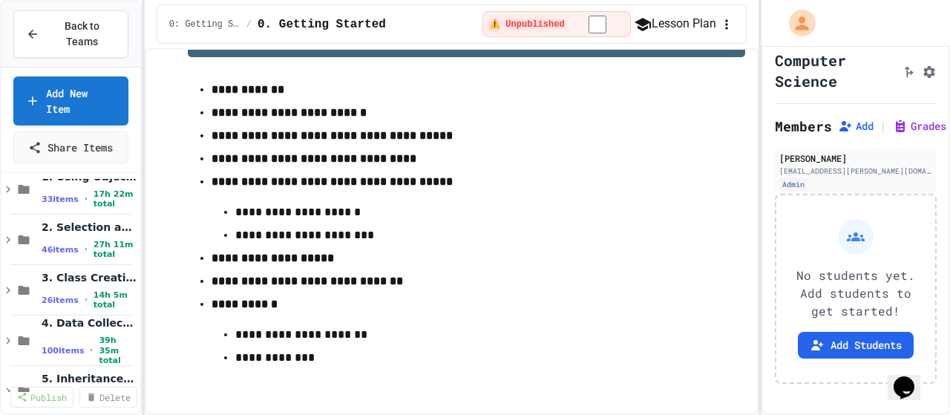
scroll to position [0, 0]
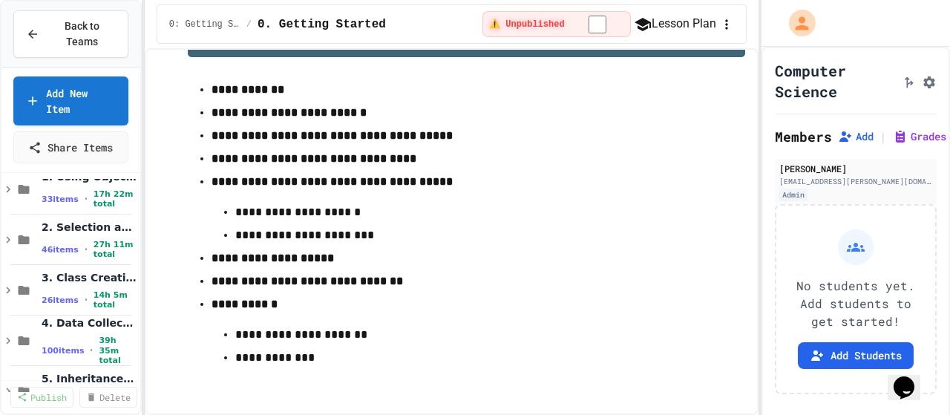
click at [675, 25] on button "Lesson Plan" at bounding box center [675, 24] width 82 height 19
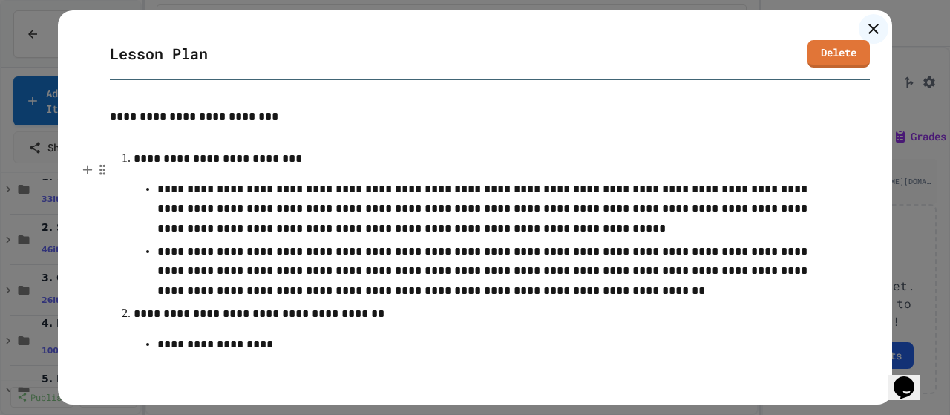
scroll to position [594, 0]
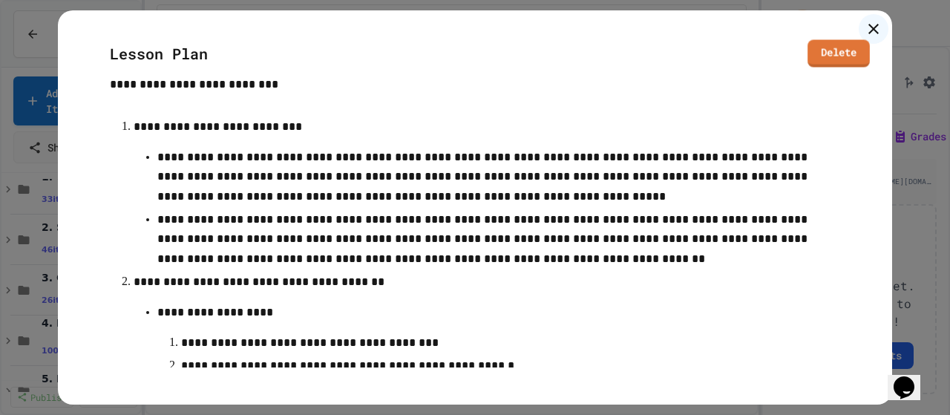
click at [875, 38] on div at bounding box center [873, 29] width 30 height 30
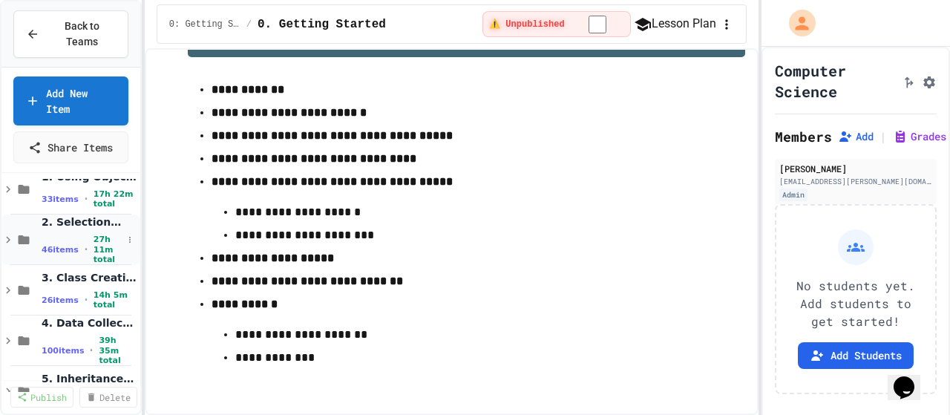
scroll to position [0, 0]
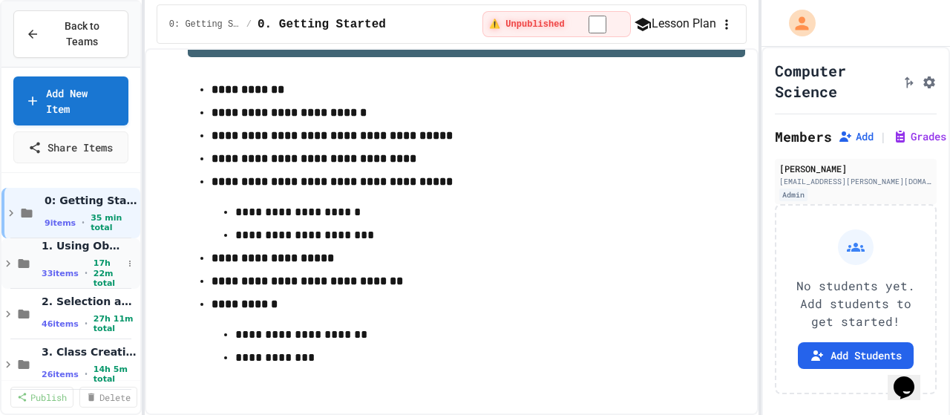
click at [63, 240] on div "1. Using Objects and Methods 33 items • 17h 22m total" at bounding box center [82, 263] width 81 height 49
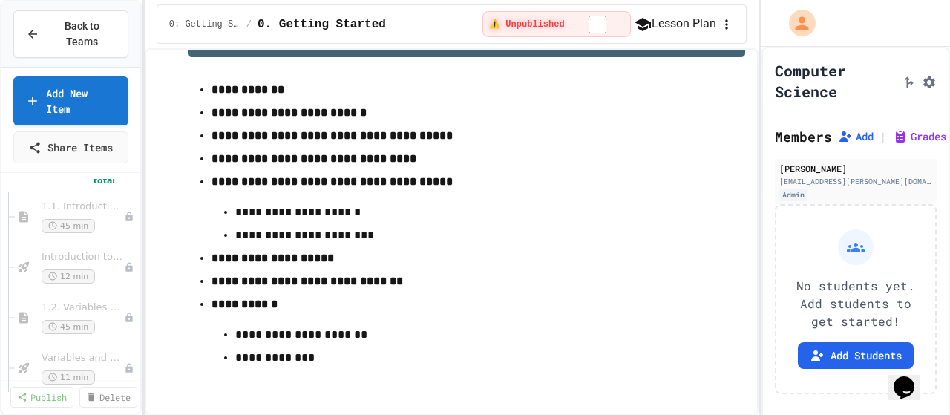
scroll to position [74, 0]
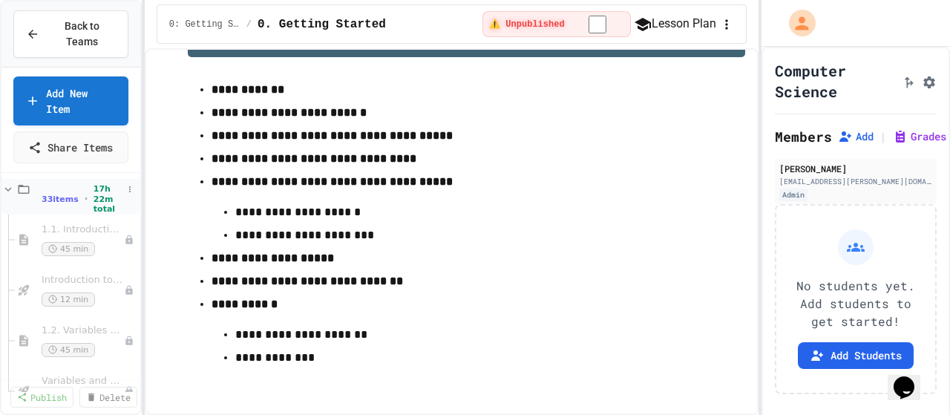
click at [34, 189] on div "1. Using Objects and Methods 33 items • 17h 22m total" at bounding box center [70, 189] width 139 height 50
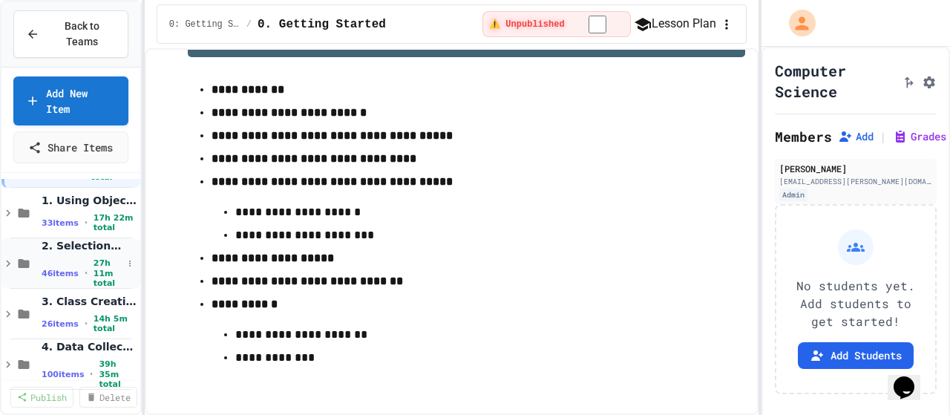
click at [36, 239] on div "2. Selection and Iteration 46 items • 27h 11m total" at bounding box center [70, 263] width 139 height 50
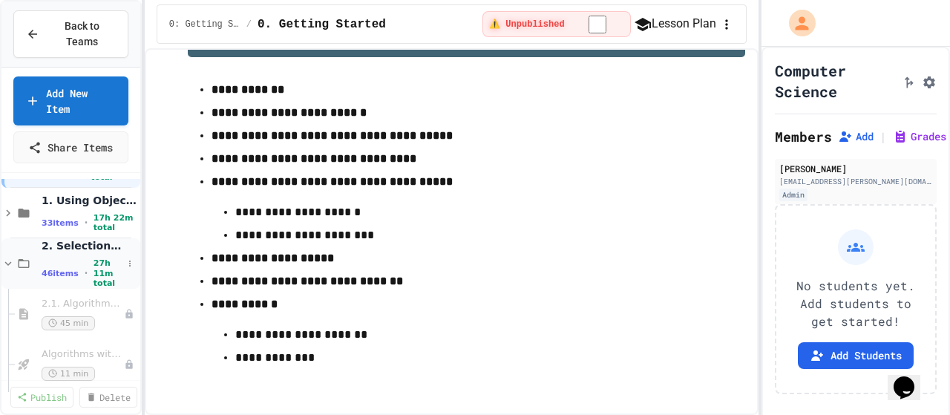
click at [74, 239] on span "2. Selection and Iteration" at bounding box center [82, 245] width 81 height 13
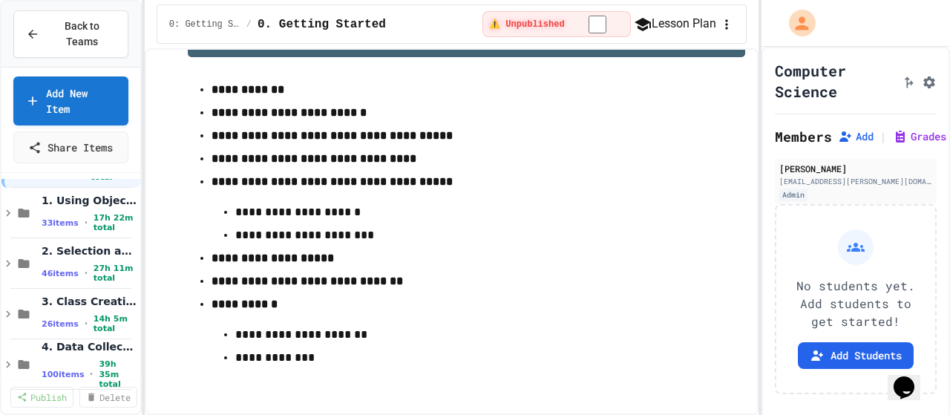
click at [74, 244] on span "2. Selection and Iteration" at bounding box center [90, 250] width 96 height 13
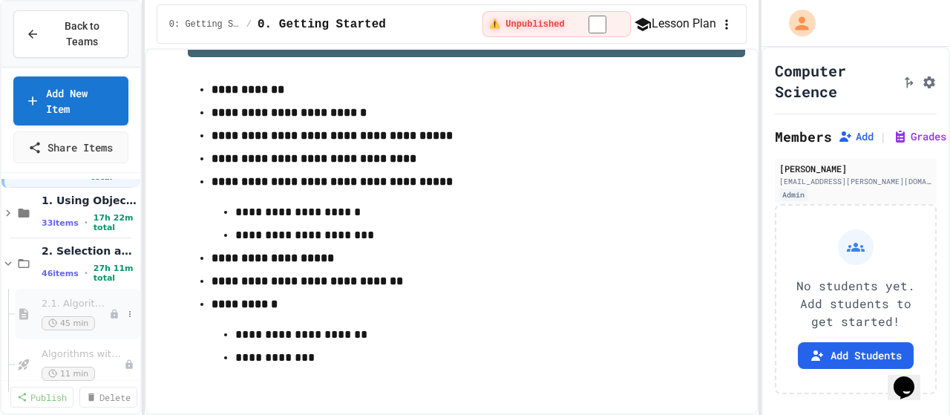
click at [64, 316] on span "45 min" at bounding box center [68, 323] width 53 height 14
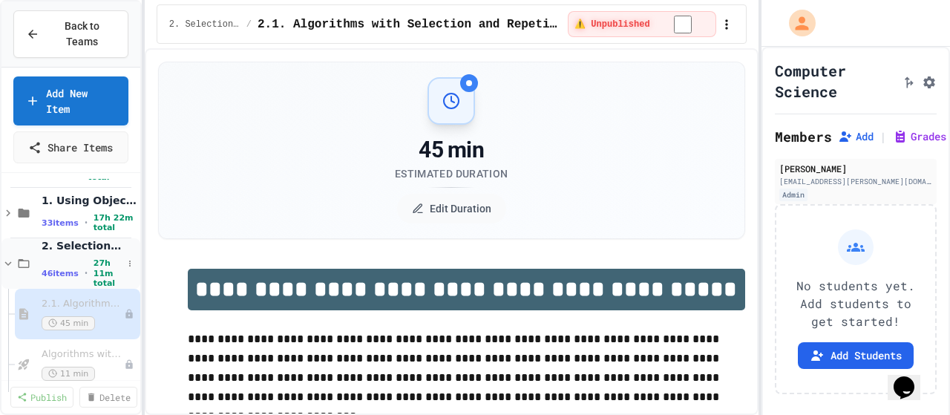
click at [28, 257] on icon at bounding box center [24, 263] width 18 height 13
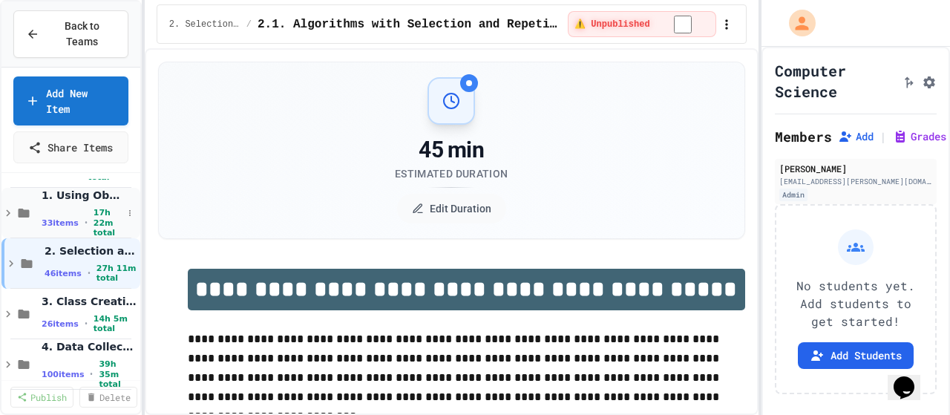
click at [30, 206] on icon at bounding box center [24, 212] width 18 height 13
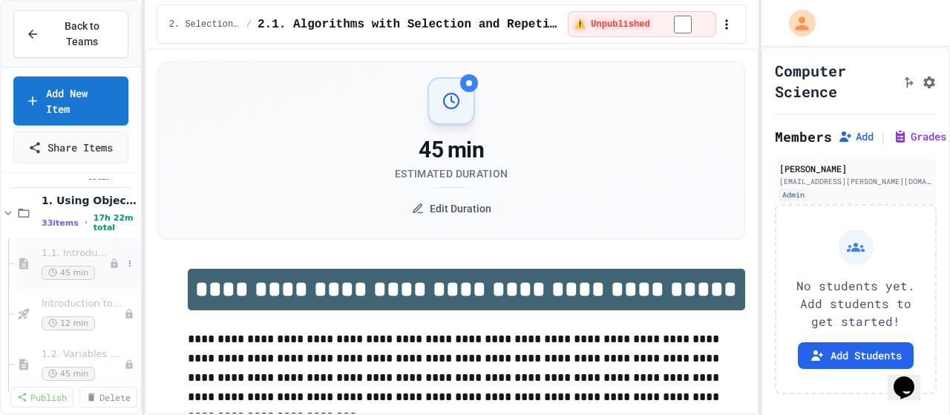
click at [74, 247] on span "1.1. Introduction to Algorithms, Programming, and Compilers" at bounding box center [76, 253] width 68 height 13
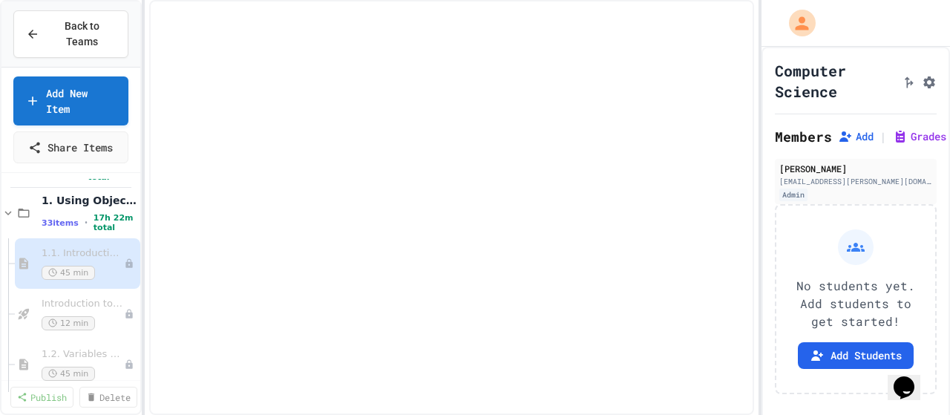
select select "***"
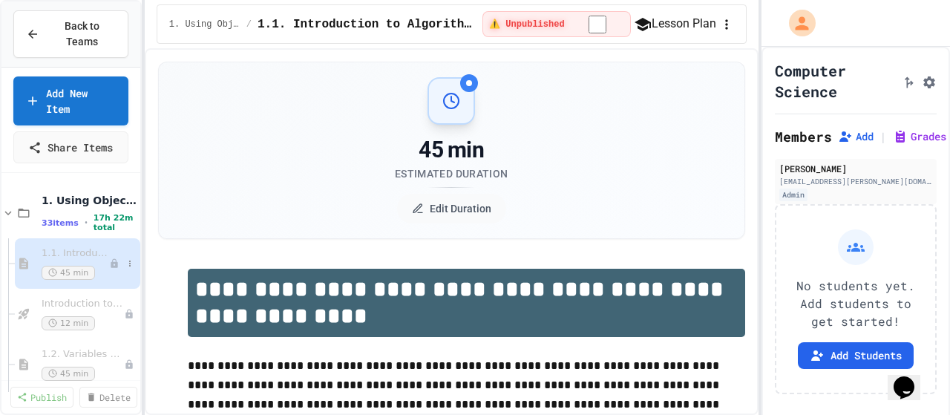
scroll to position [125, 0]
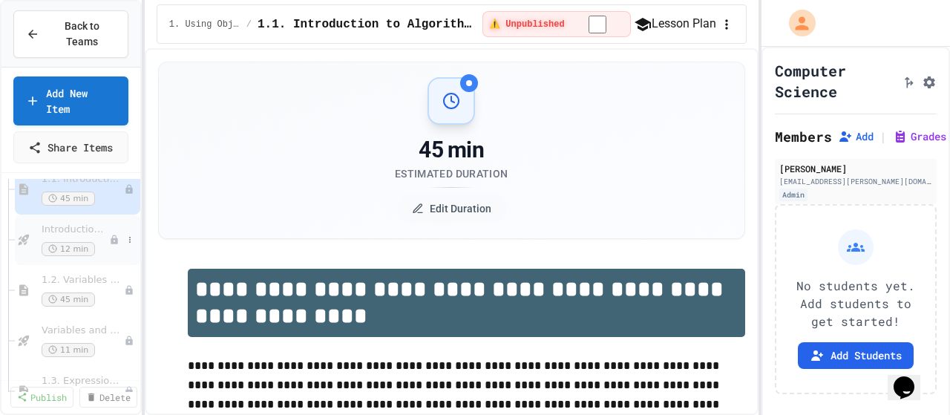
click at [59, 223] on span "Introduction to Algorithms, Programming, and Compilers" at bounding box center [76, 229] width 68 height 13
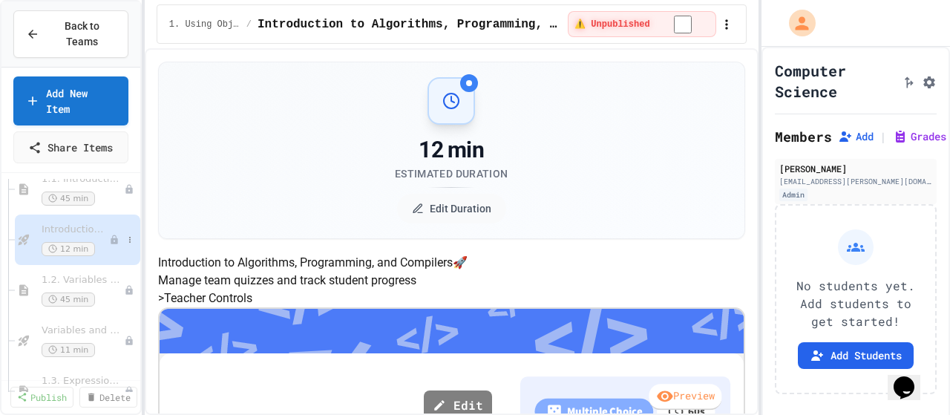
scroll to position [199, 0]
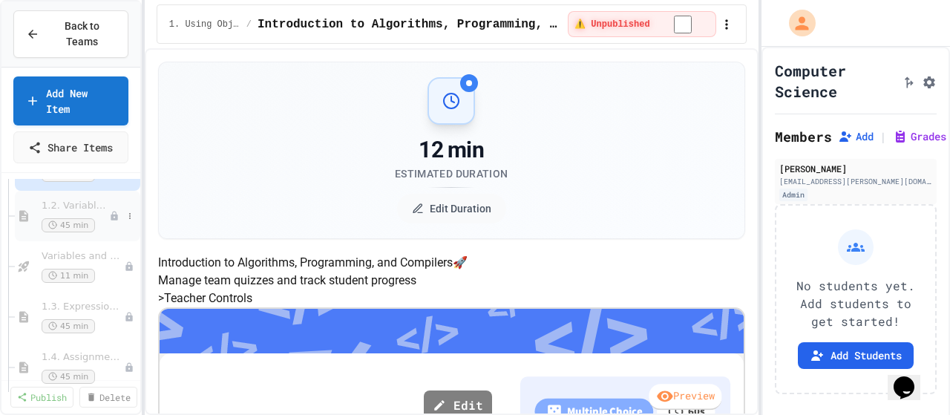
click at [72, 200] on div "1.2. Variables and Data Types 45 min" at bounding box center [76, 216] width 68 height 33
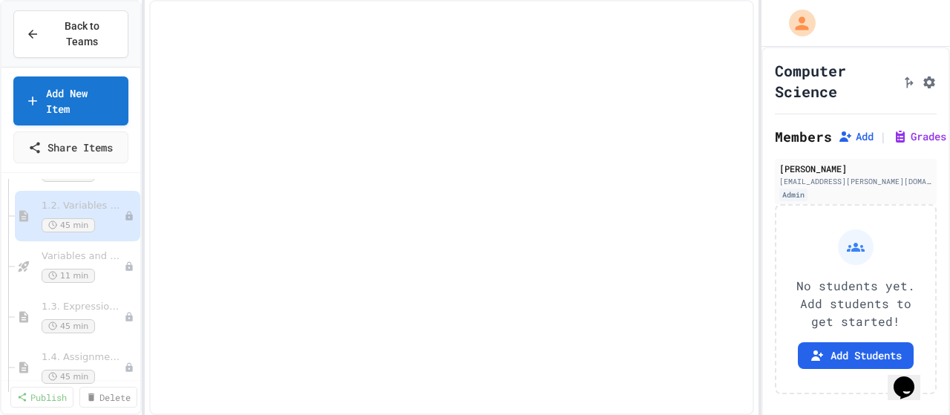
type textarea "*"
select select "***"
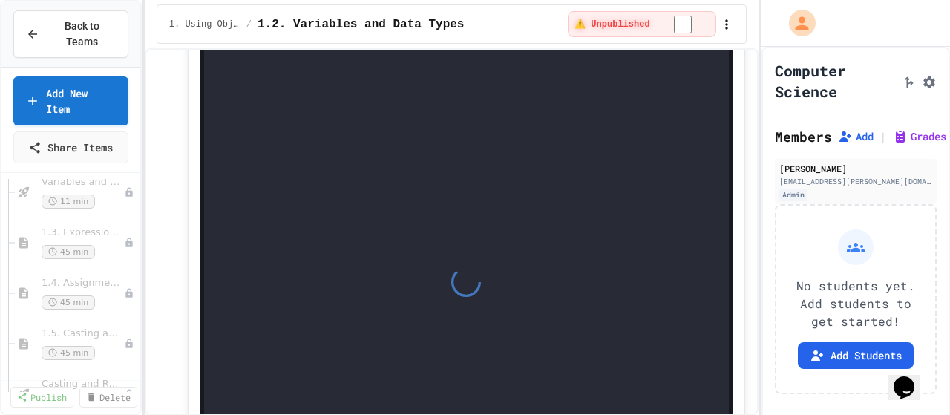
scroll to position [7790, 0]
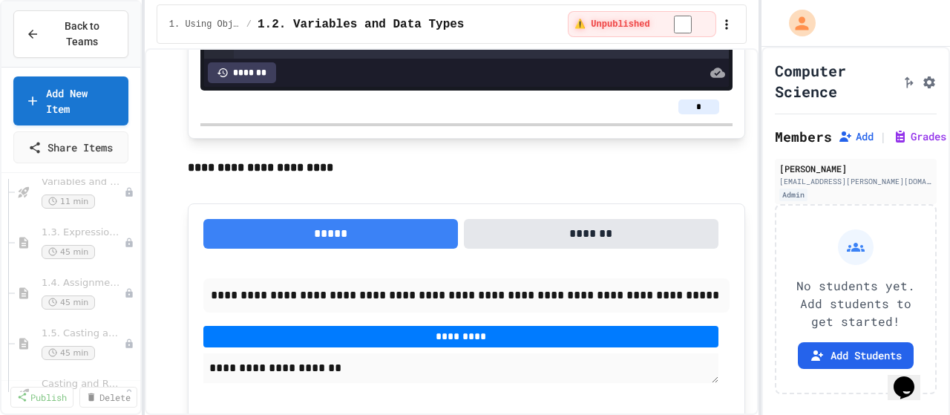
type textarea "*"
